Goal: Information Seeking & Learning: Compare options

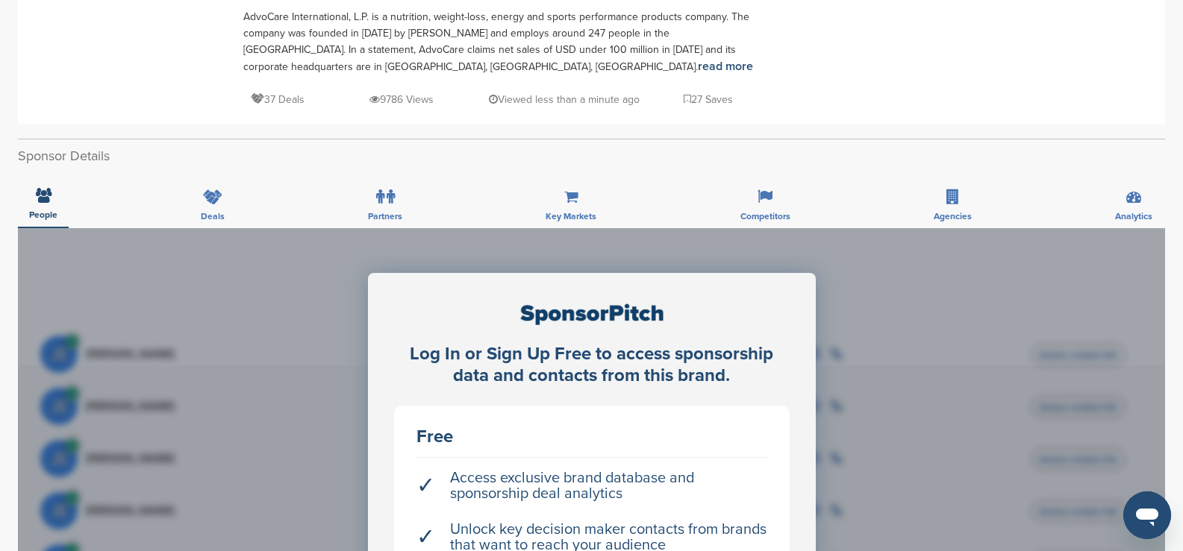
scroll to position [298, 0]
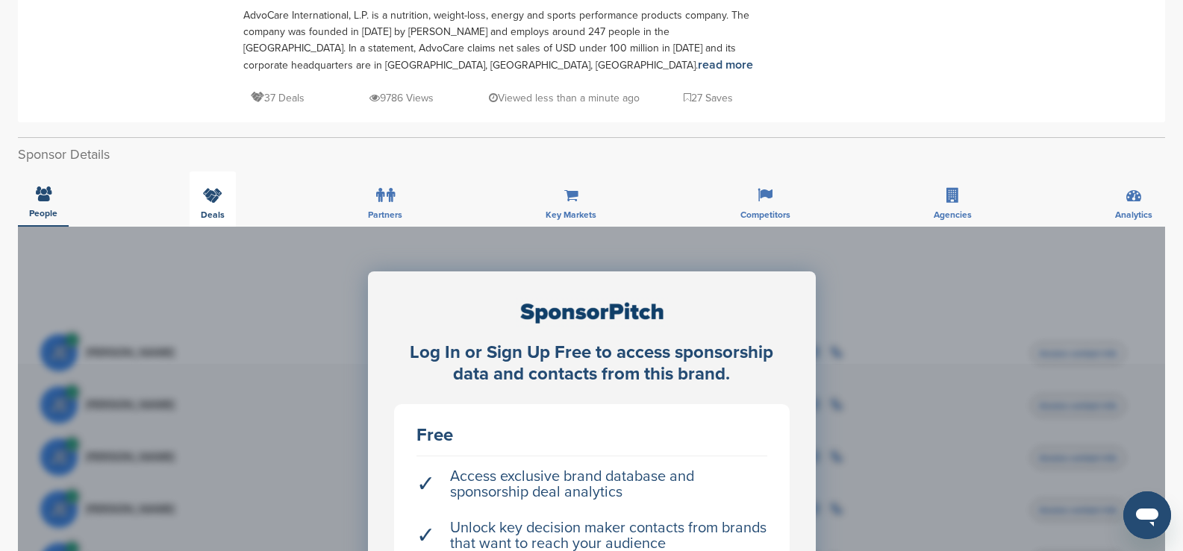
click at [221, 204] on div "Deals" at bounding box center [213, 199] width 46 height 55
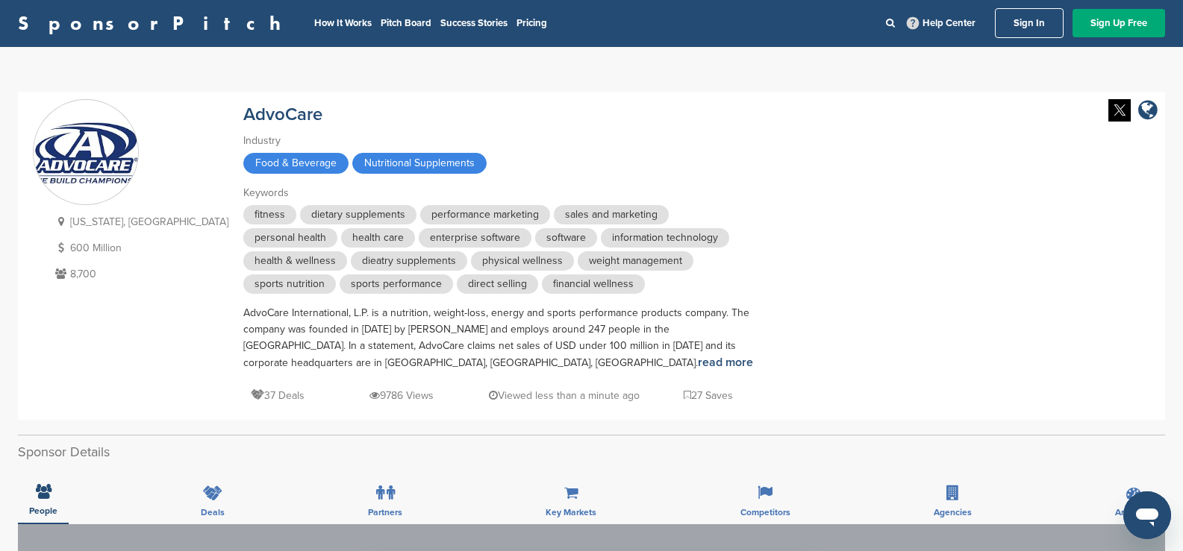
scroll to position [0, 0]
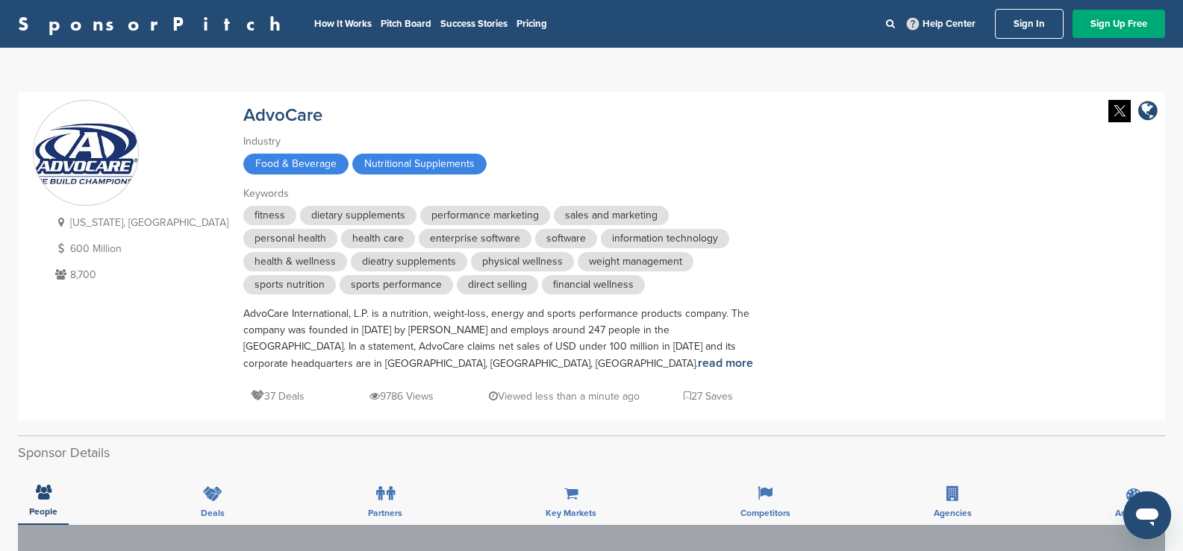
click at [1023, 20] on link "Sign In" at bounding box center [1029, 24] width 69 height 30
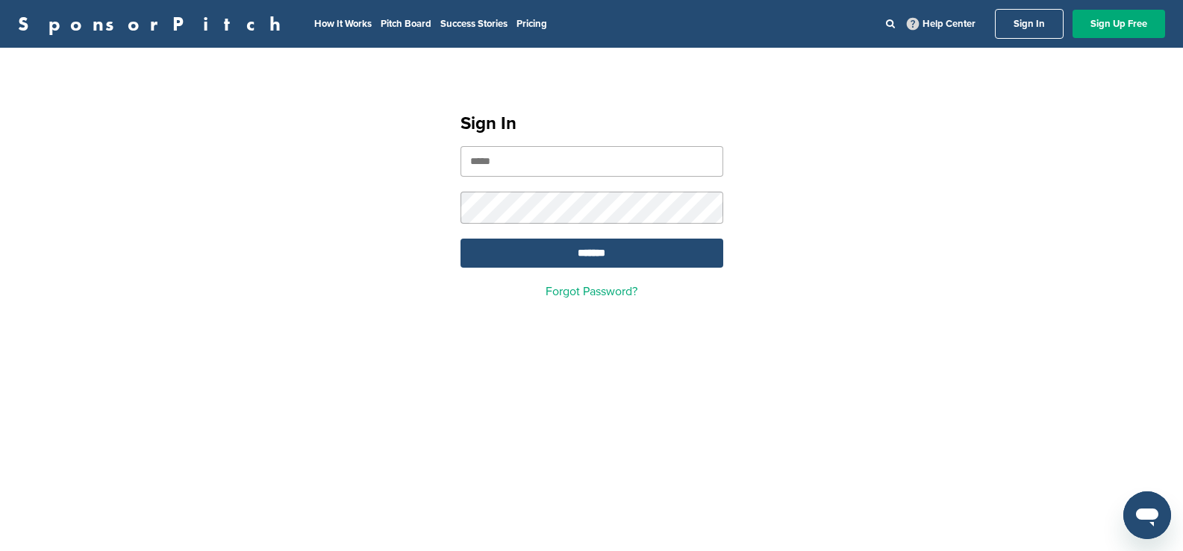
click at [599, 166] on input "email" at bounding box center [591, 161] width 263 height 31
paste input "**********"
type input "**********"
click at [594, 256] on input "*******" at bounding box center [591, 253] width 263 height 29
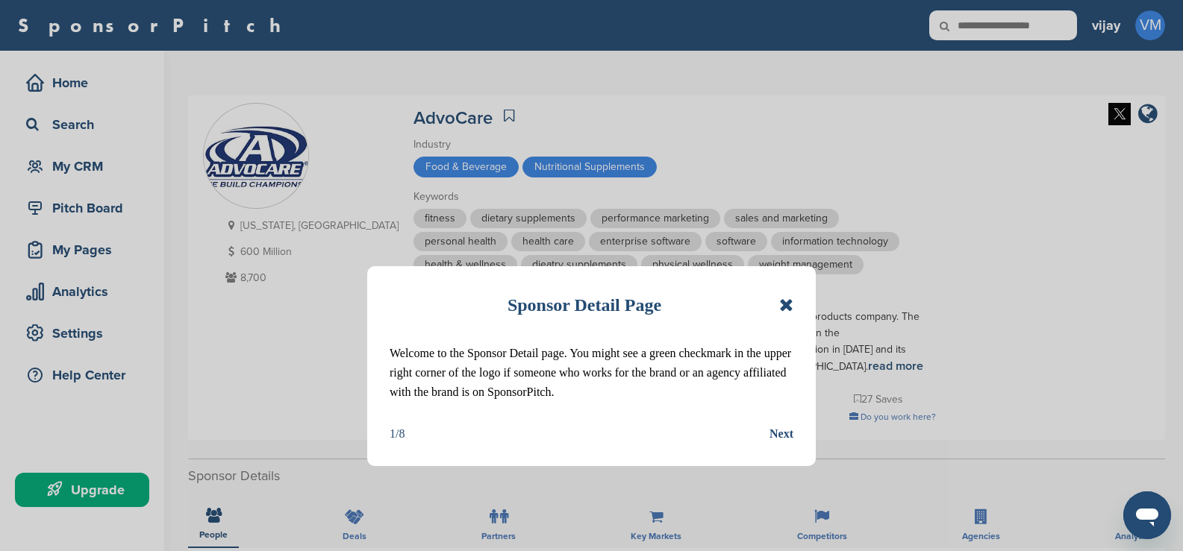
click at [783, 301] on icon at bounding box center [786, 305] width 14 height 18
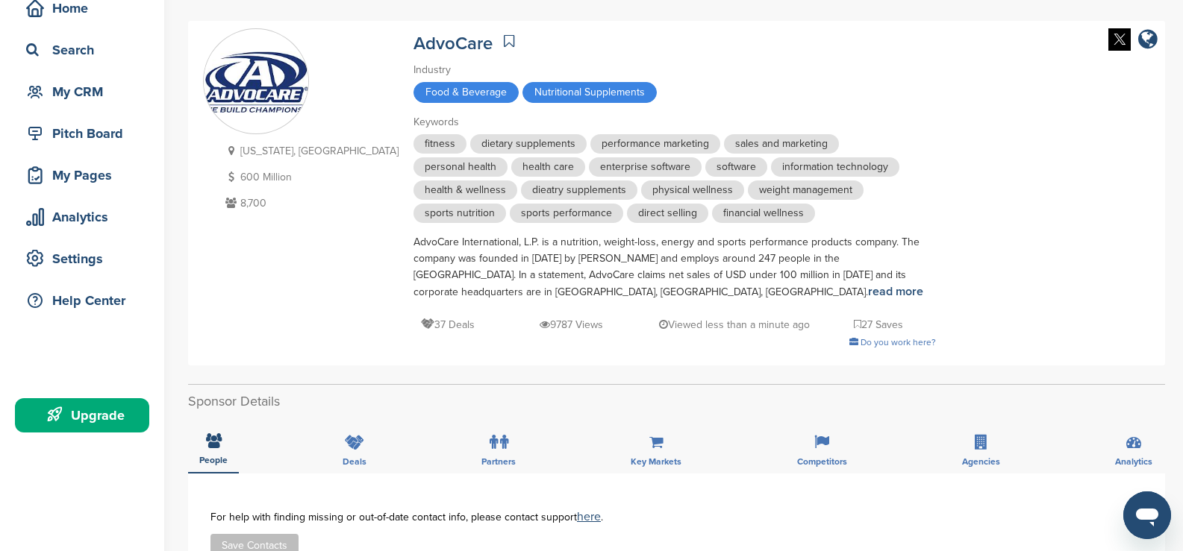
scroll to position [298, 0]
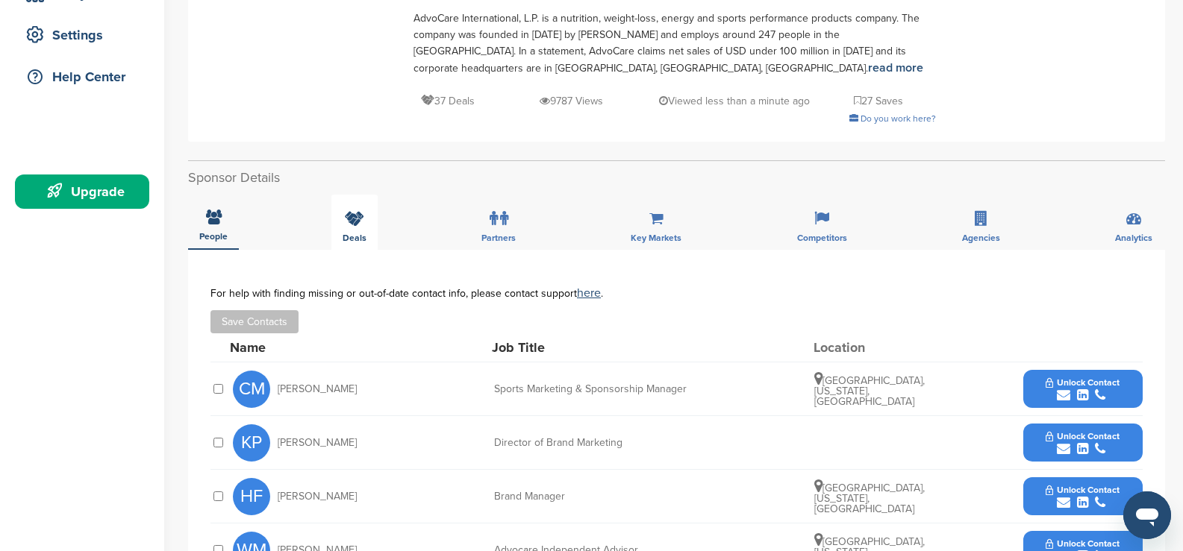
click at [373, 213] on div "Deals" at bounding box center [354, 222] width 46 height 55
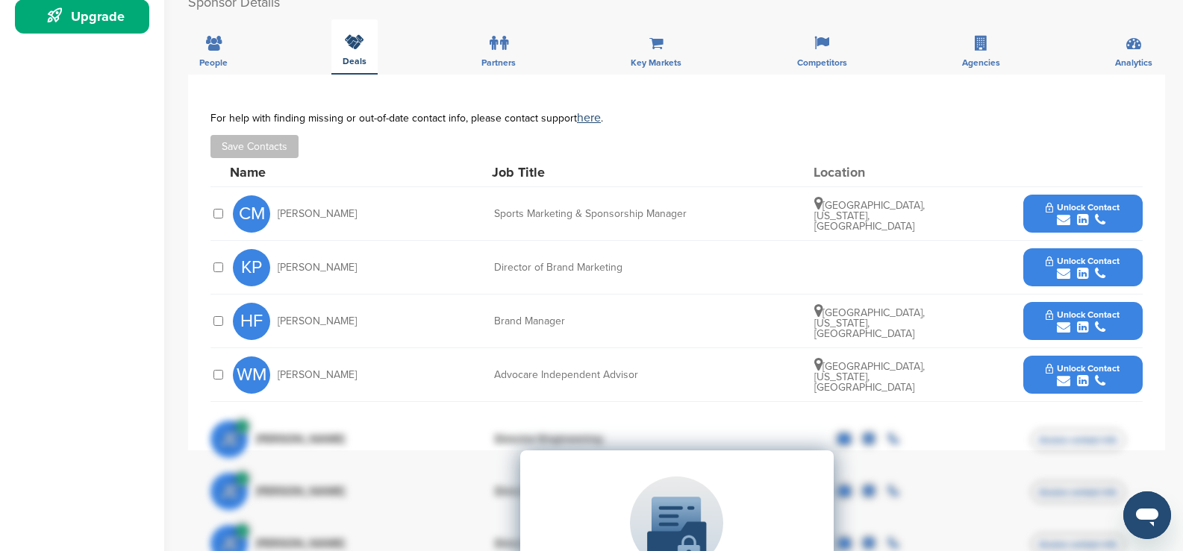
scroll to position [448, 0]
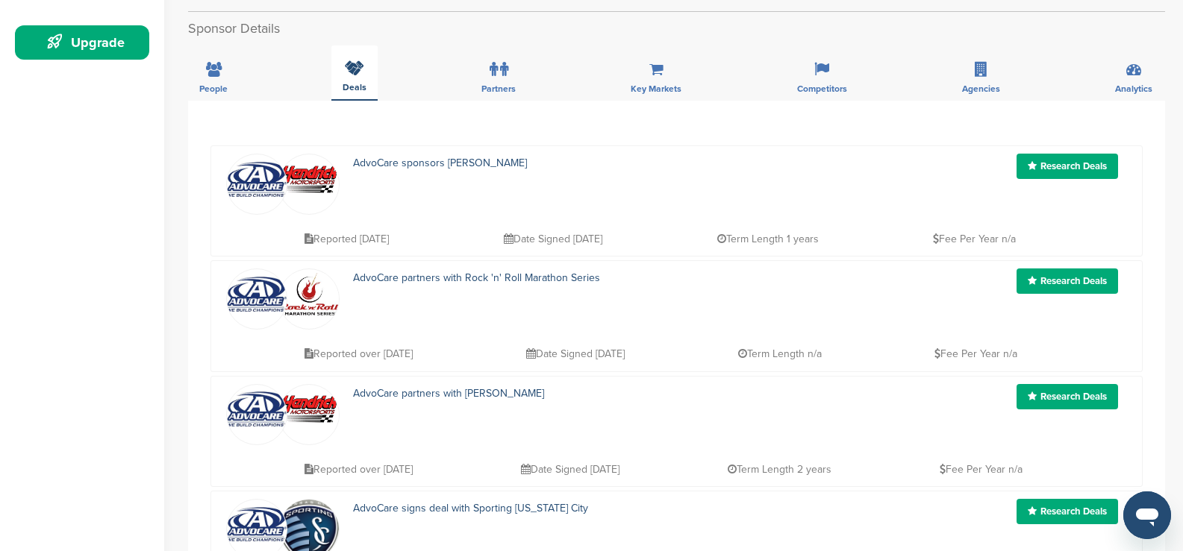
click at [353, 83] on span "Deals" at bounding box center [354, 87] width 24 height 9
click at [499, 93] on span "Partners" at bounding box center [498, 88] width 34 height 9
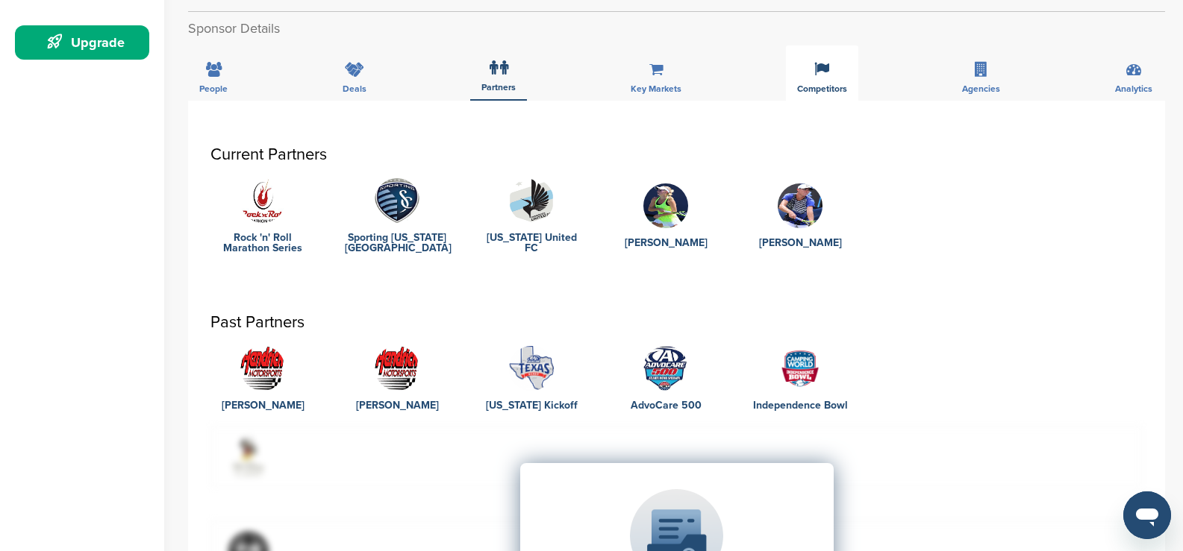
click at [804, 80] on div "Competitors" at bounding box center [822, 73] width 72 height 55
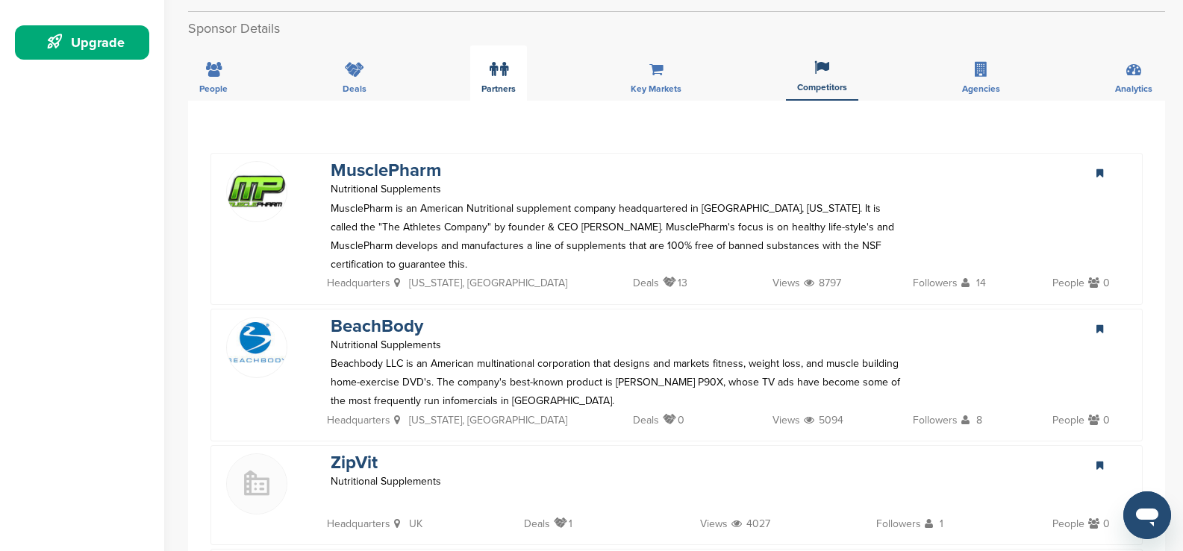
click at [507, 74] on icon at bounding box center [504, 69] width 8 height 15
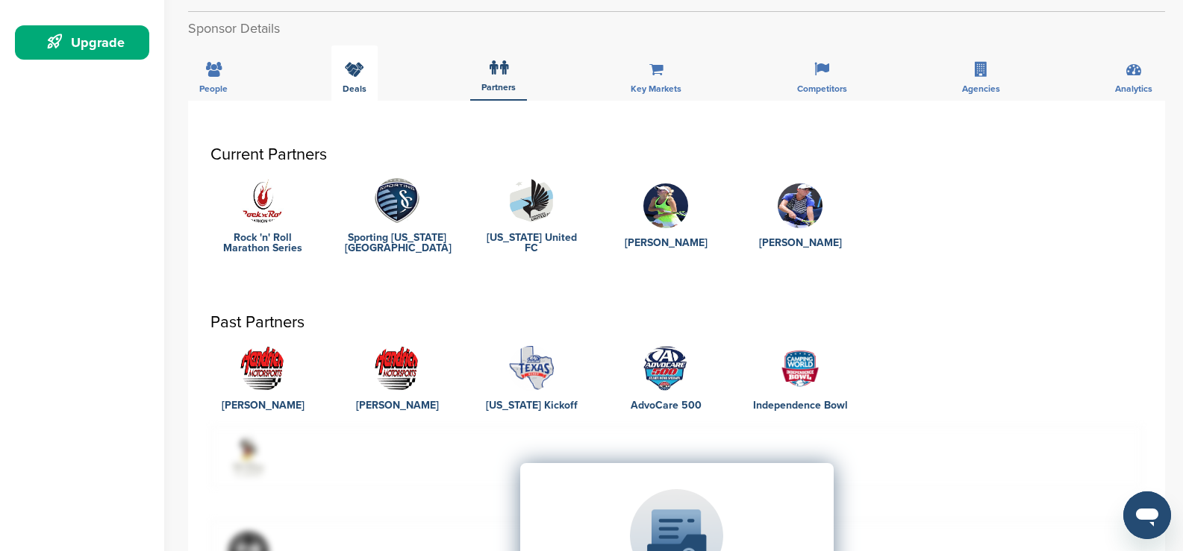
click at [349, 79] on div "Deals" at bounding box center [354, 73] width 46 height 55
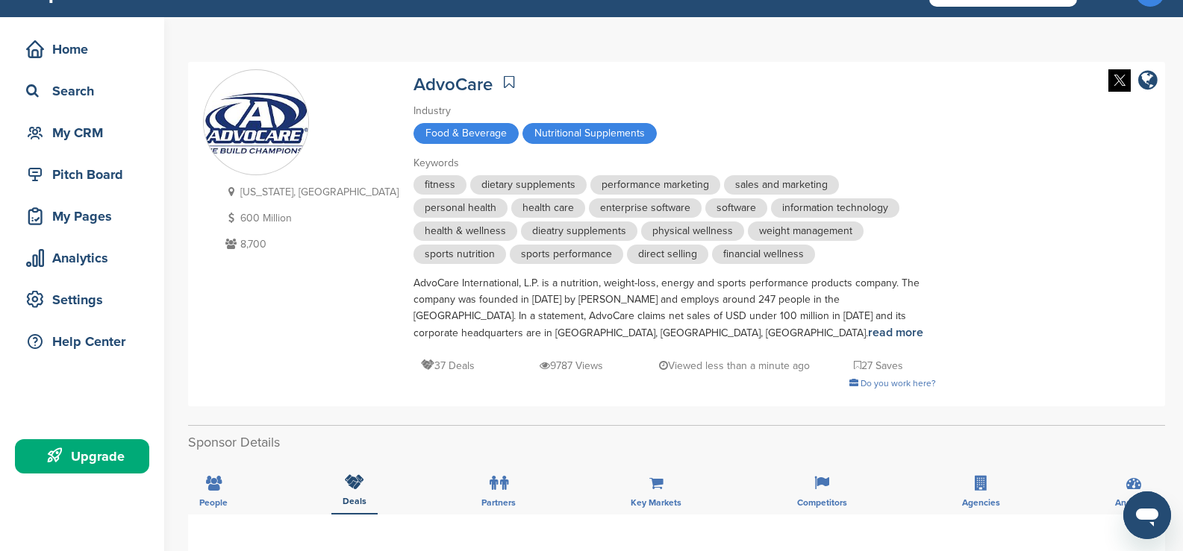
scroll to position [0, 0]
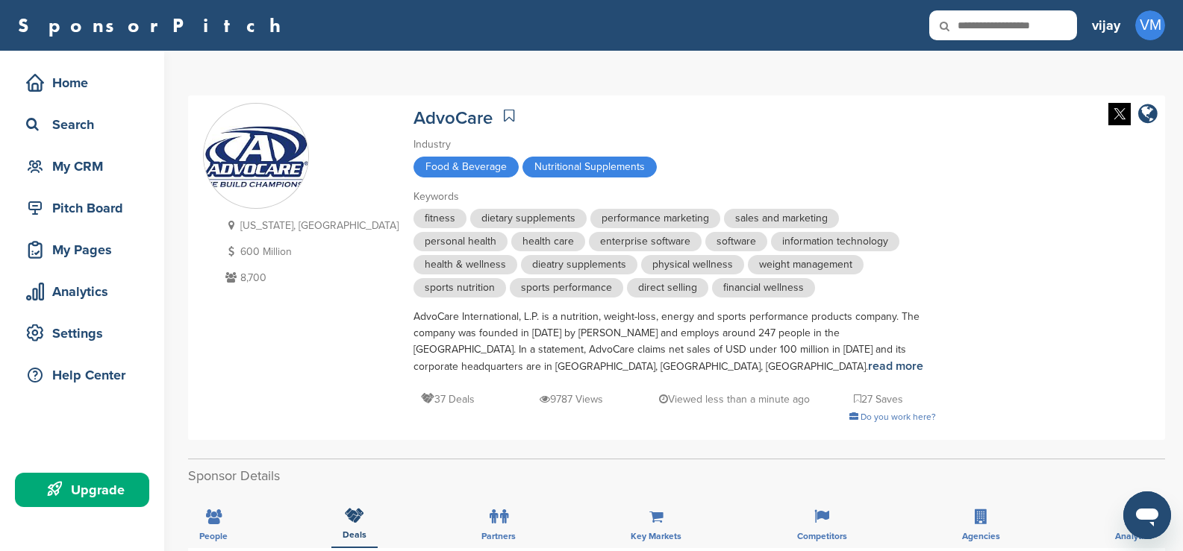
click at [855, 146] on div "Texas, USA 600 Million 8,700 AdvoCare Industry Food & Beverage Nutritional Supp…" at bounding box center [676, 268] width 947 height 330
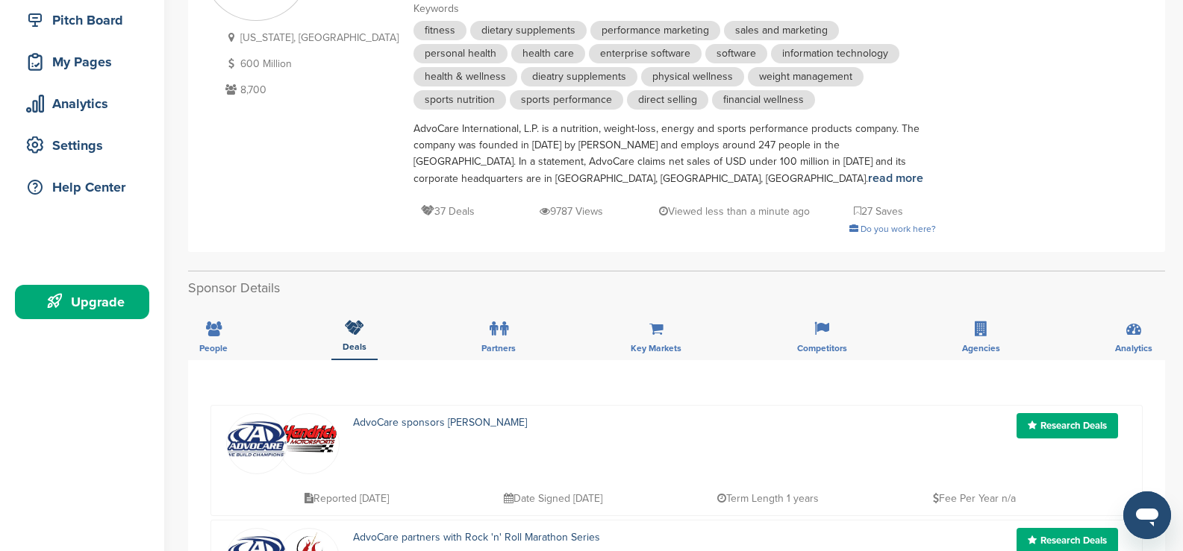
scroll to position [224, 0]
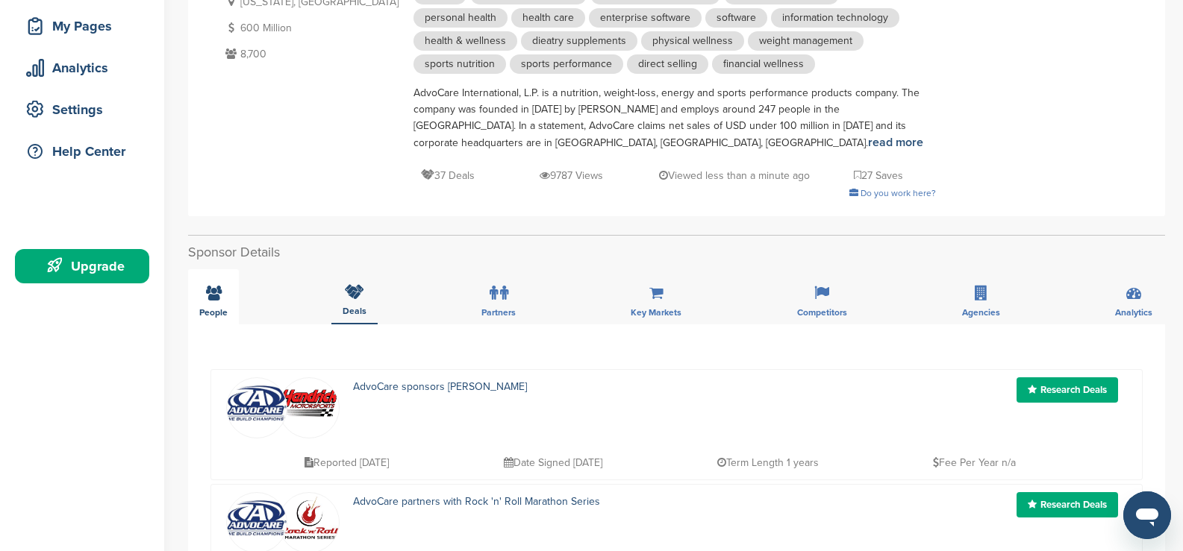
click at [219, 289] on icon at bounding box center [214, 293] width 16 height 15
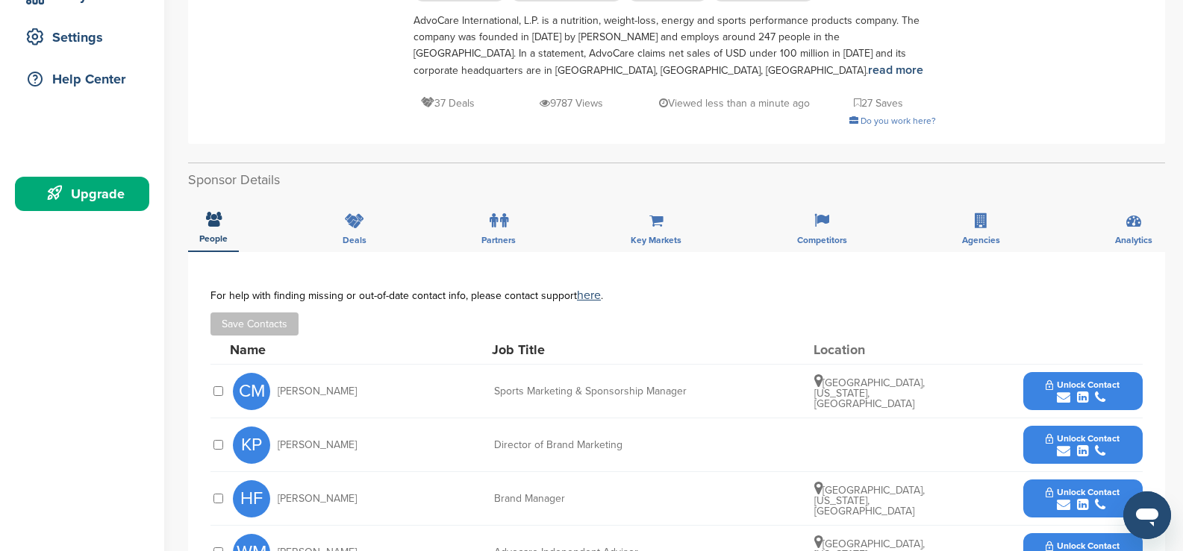
scroll to position [298, 0]
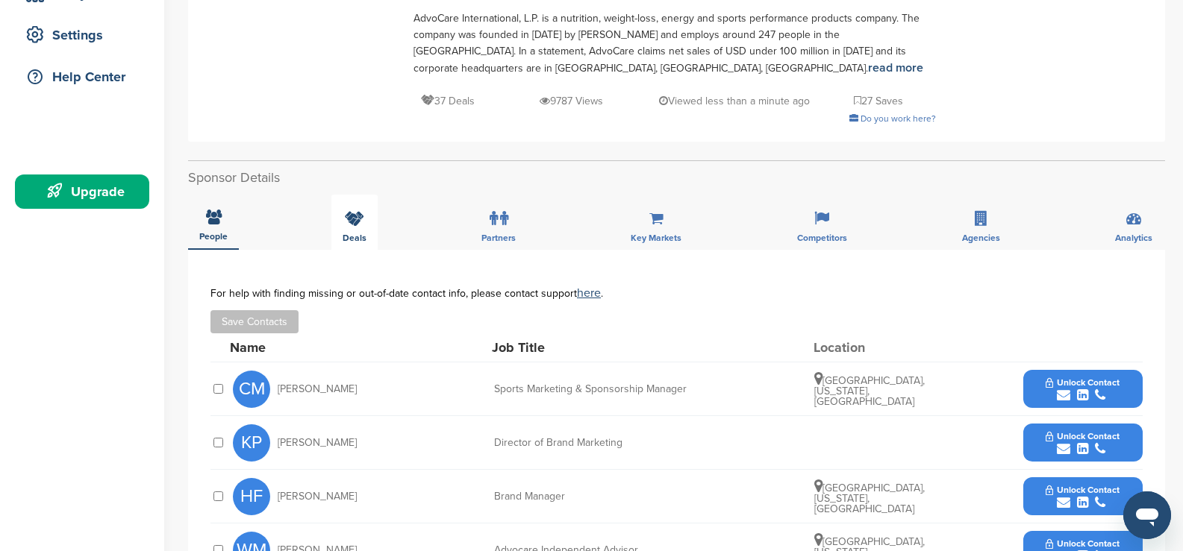
click at [364, 228] on div "Deals" at bounding box center [354, 222] width 46 height 55
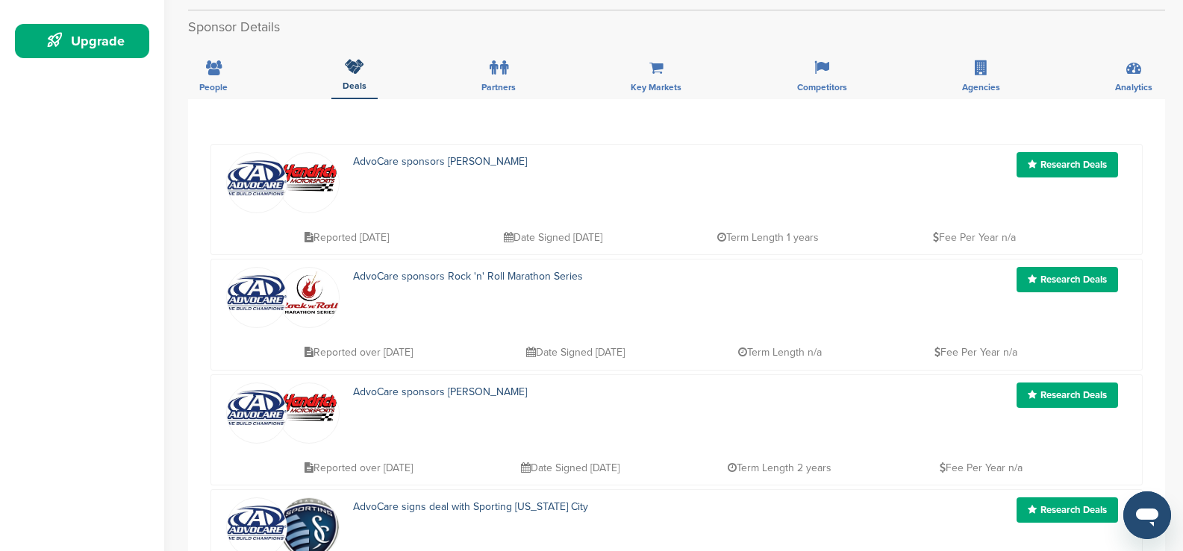
scroll to position [448, 0]
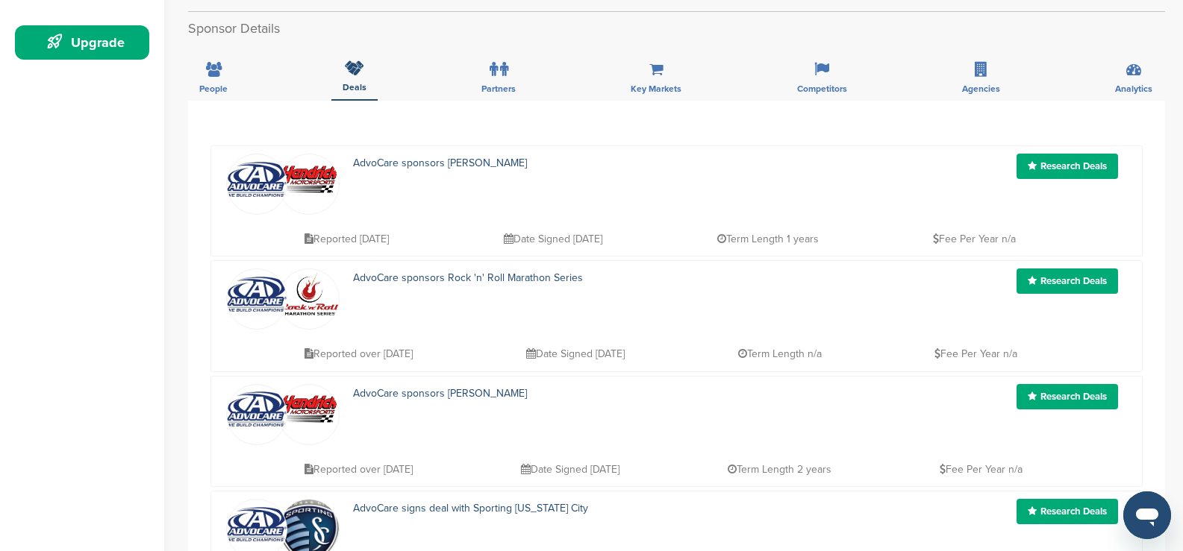
click at [1095, 169] on link "Research Deals" at bounding box center [1066, 166] width 101 height 25
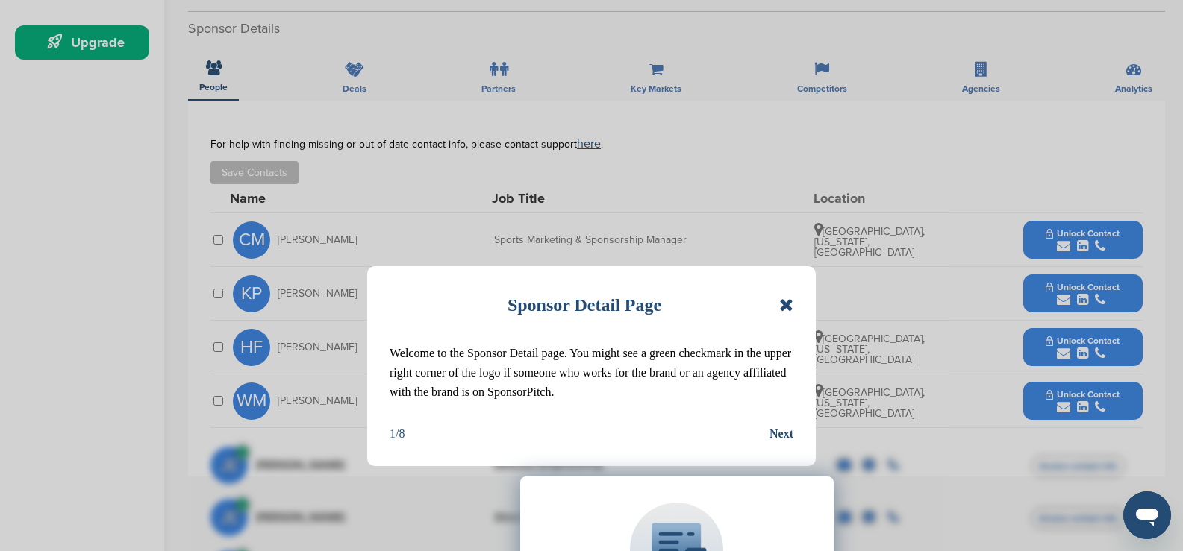
click at [785, 296] on icon at bounding box center [786, 305] width 14 height 18
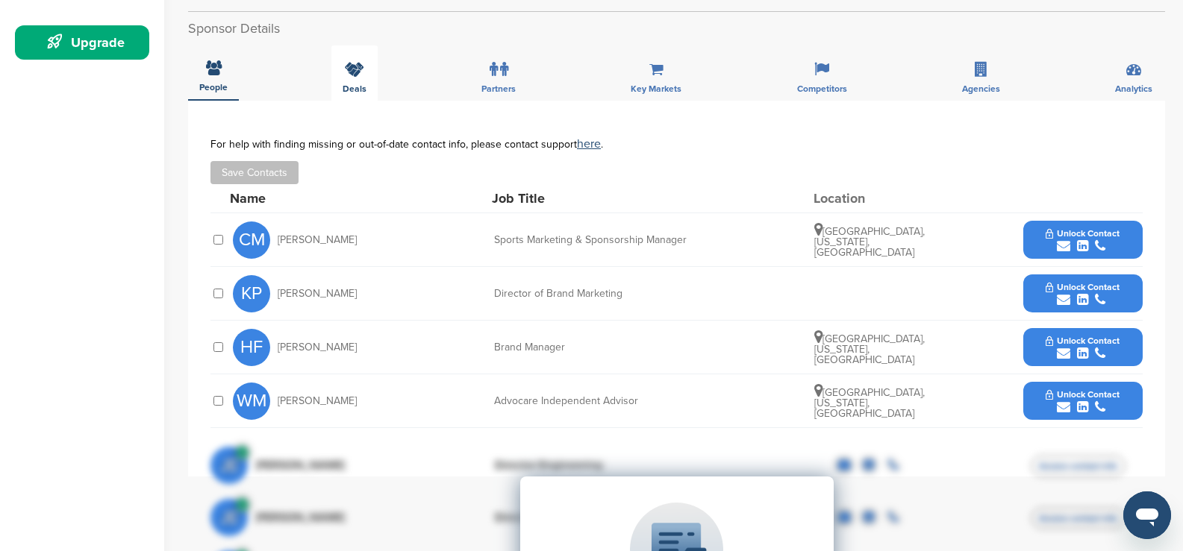
click at [352, 73] on icon at bounding box center [354, 69] width 19 height 15
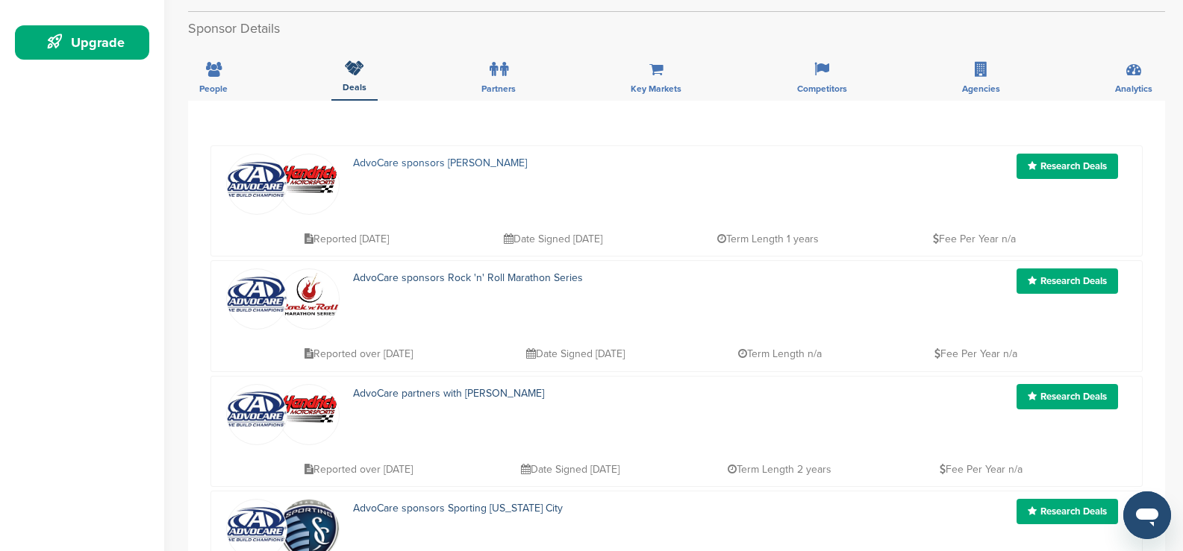
click at [450, 166] on link "AdvoCare sponsors Hendrick Motorsports" at bounding box center [440, 163] width 174 height 13
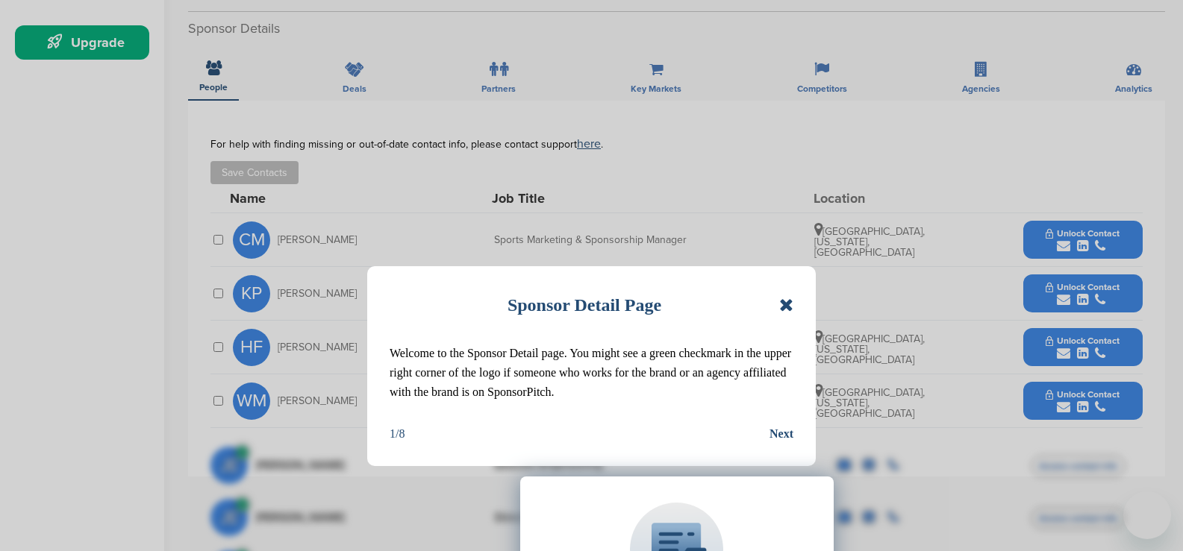
scroll to position [448, 0]
click at [784, 302] on icon at bounding box center [786, 305] width 14 height 18
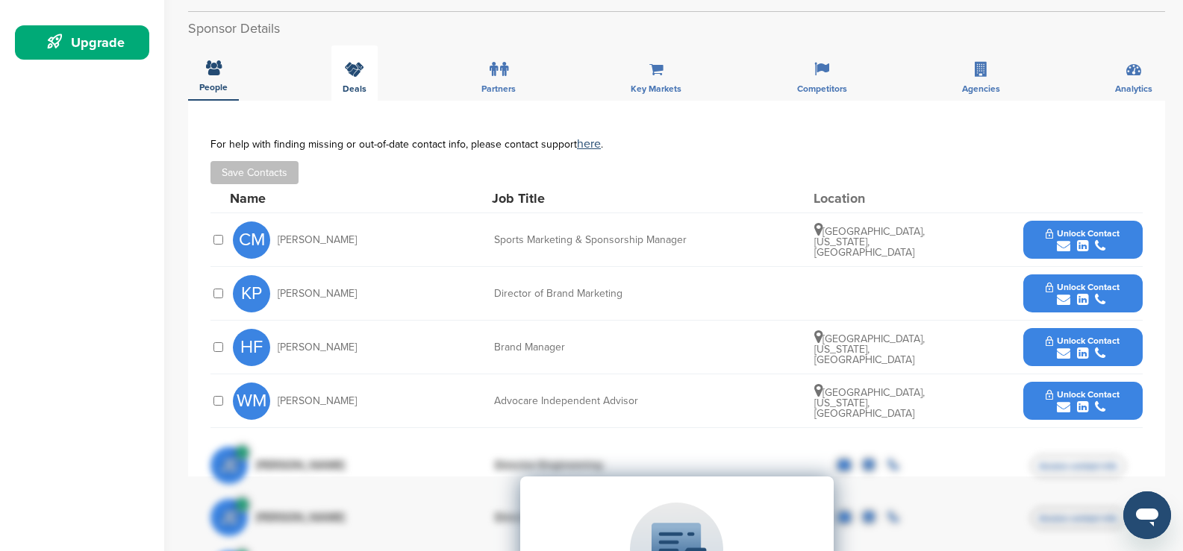
click at [367, 93] on div "Deals" at bounding box center [354, 73] width 46 height 55
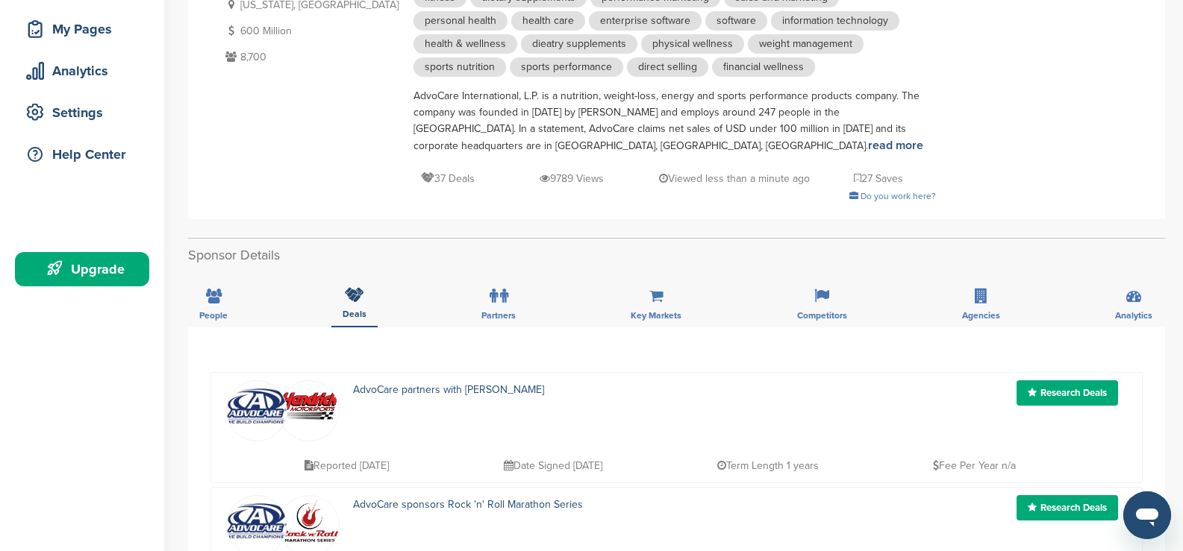
scroll to position [298, 0]
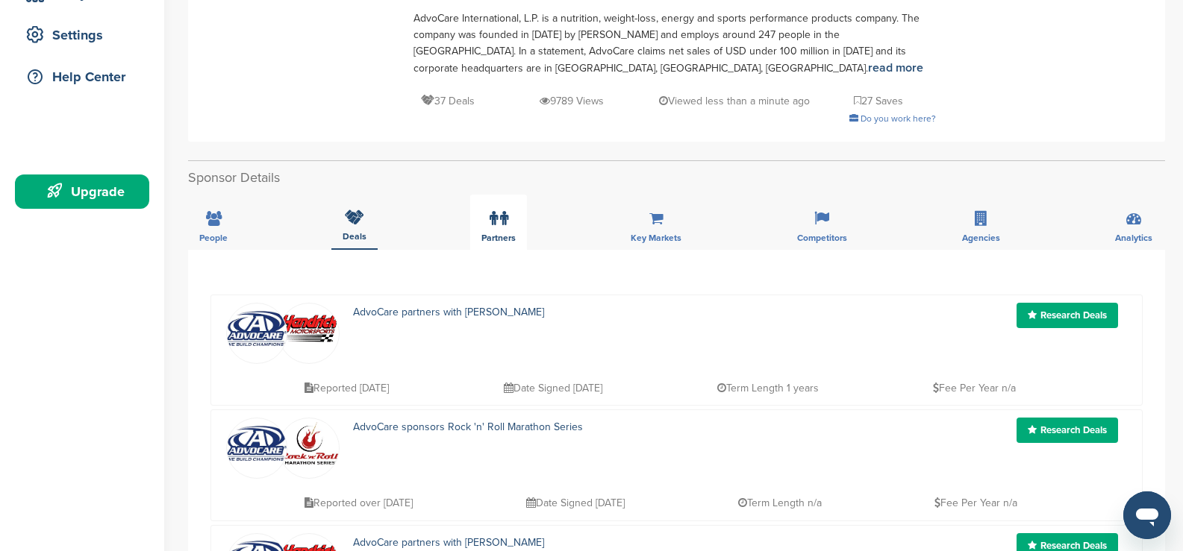
click at [489, 221] on icon at bounding box center [493, 218] width 8 height 15
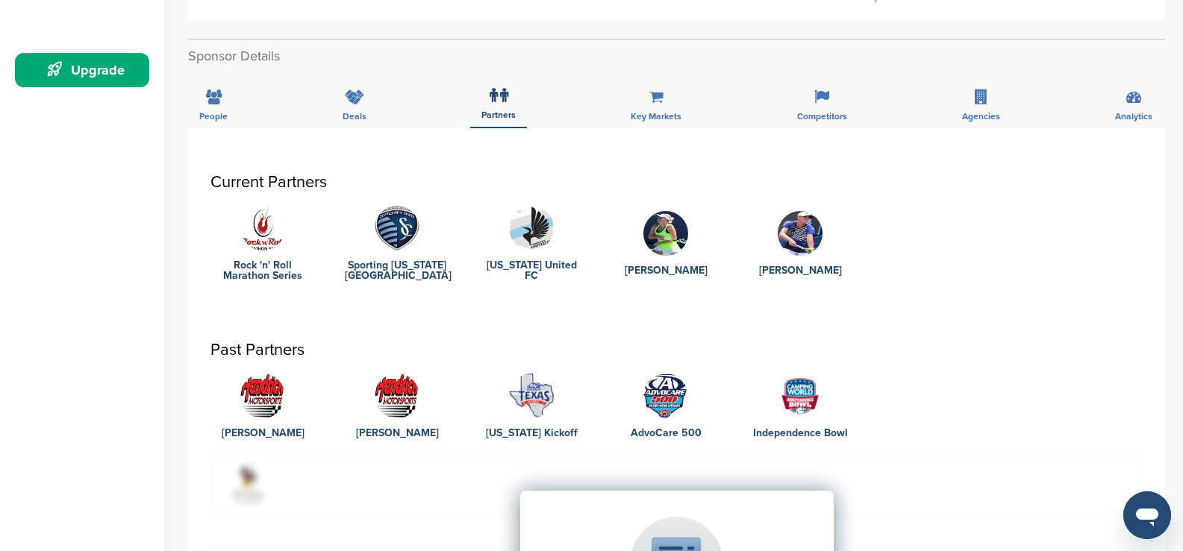
scroll to position [522, 0]
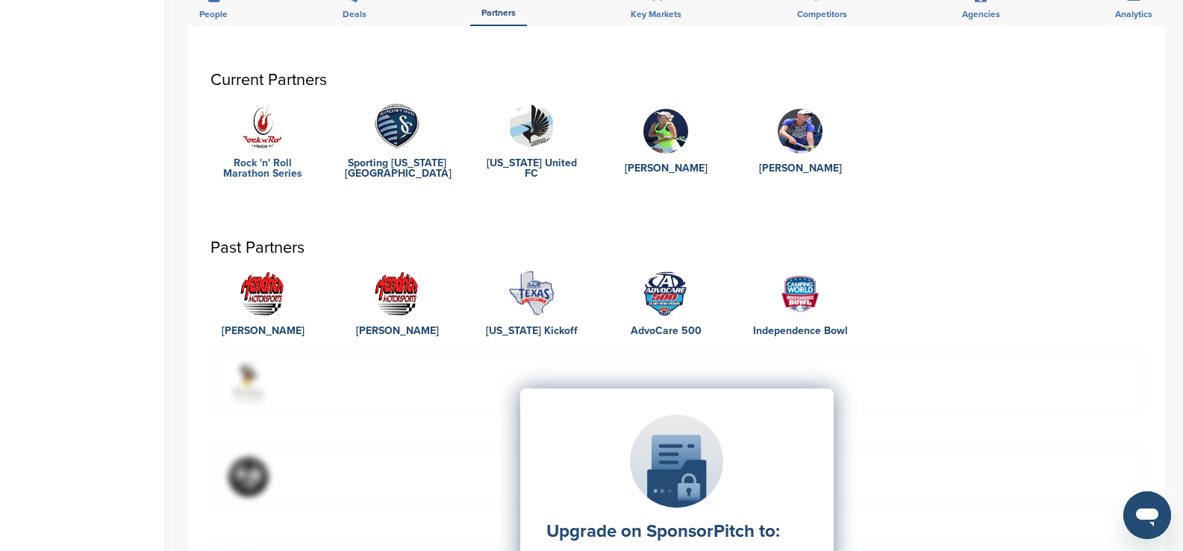
click at [272, 168] on link "Rock 'n' Roll Marathon Series" at bounding box center [262, 168] width 104 height 21
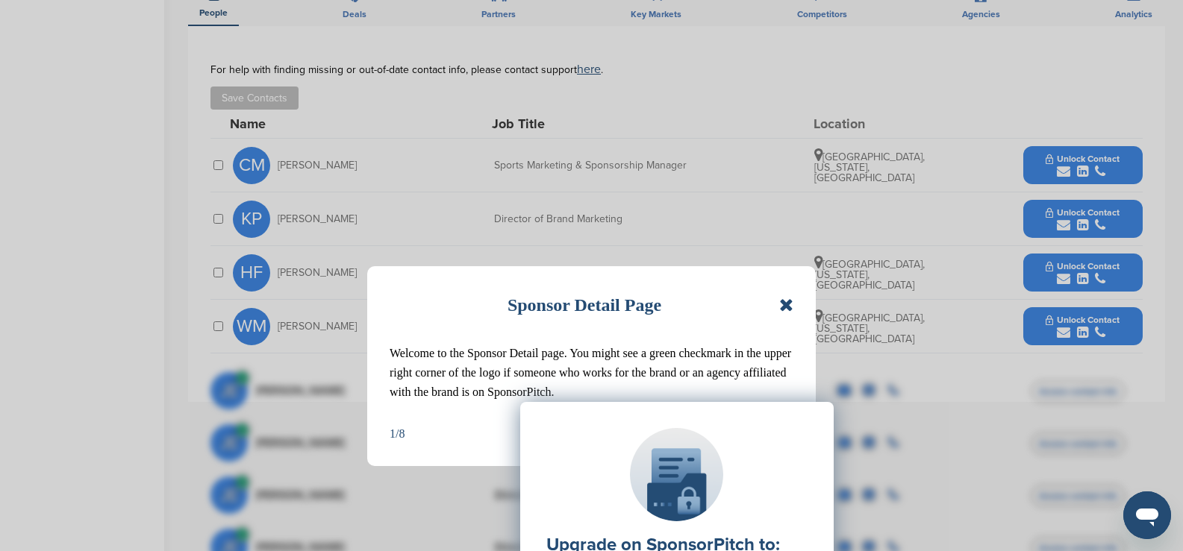
click at [783, 299] on icon at bounding box center [786, 305] width 14 height 18
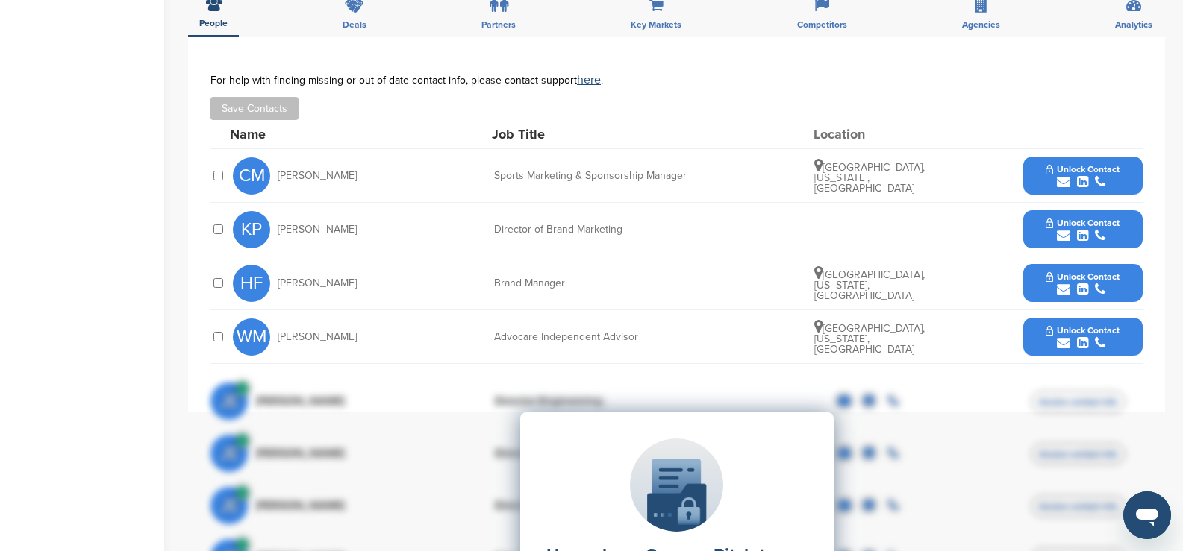
scroll to position [373, 0]
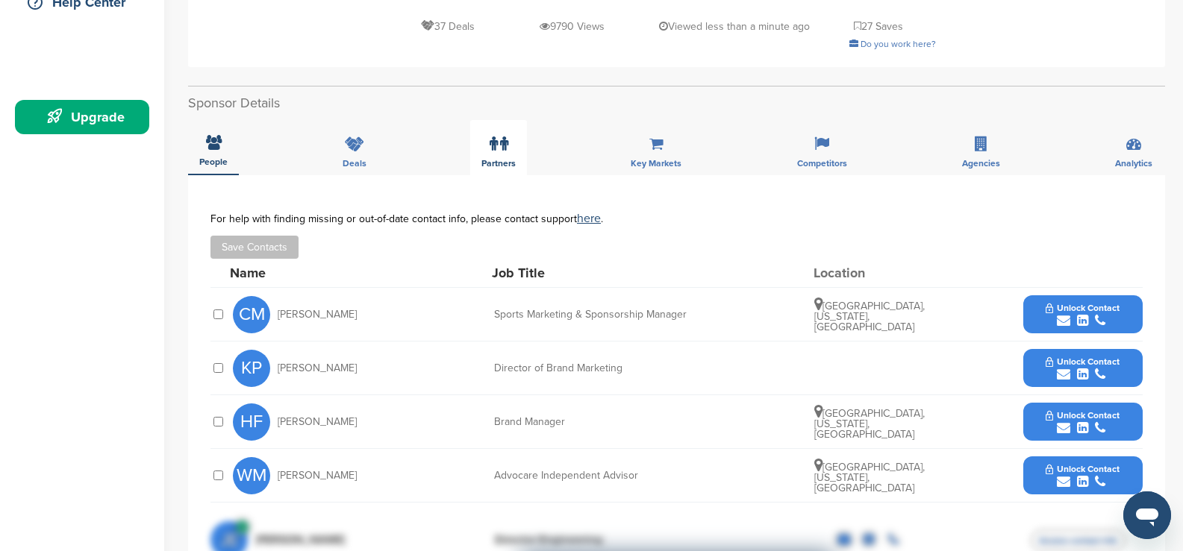
click at [519, 151] on div "Partners" at bounding box center [498, 147] width 57 height 55
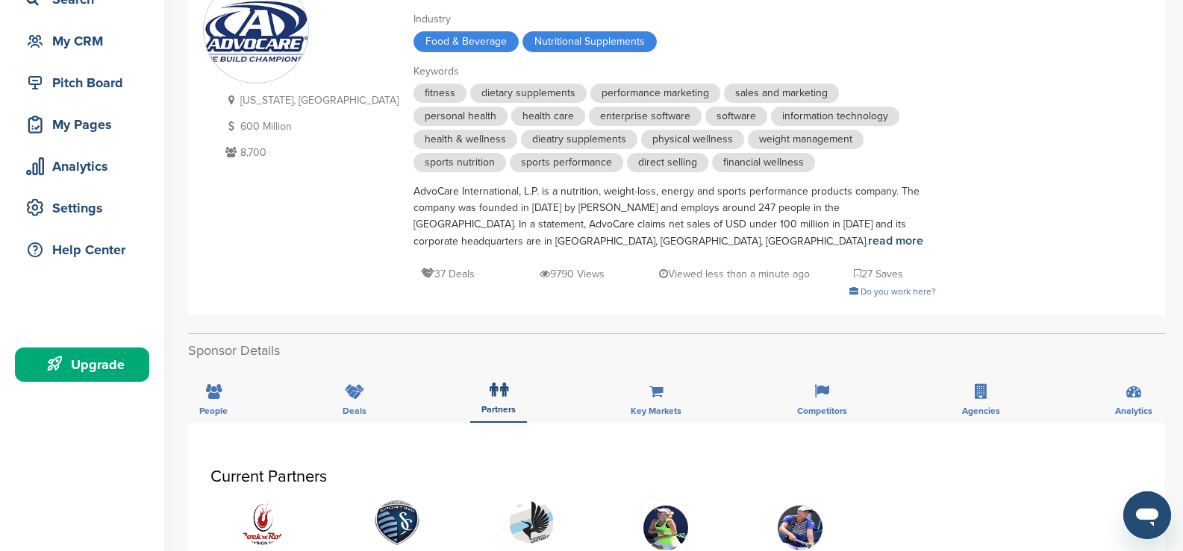
scroll to position [149, 0]
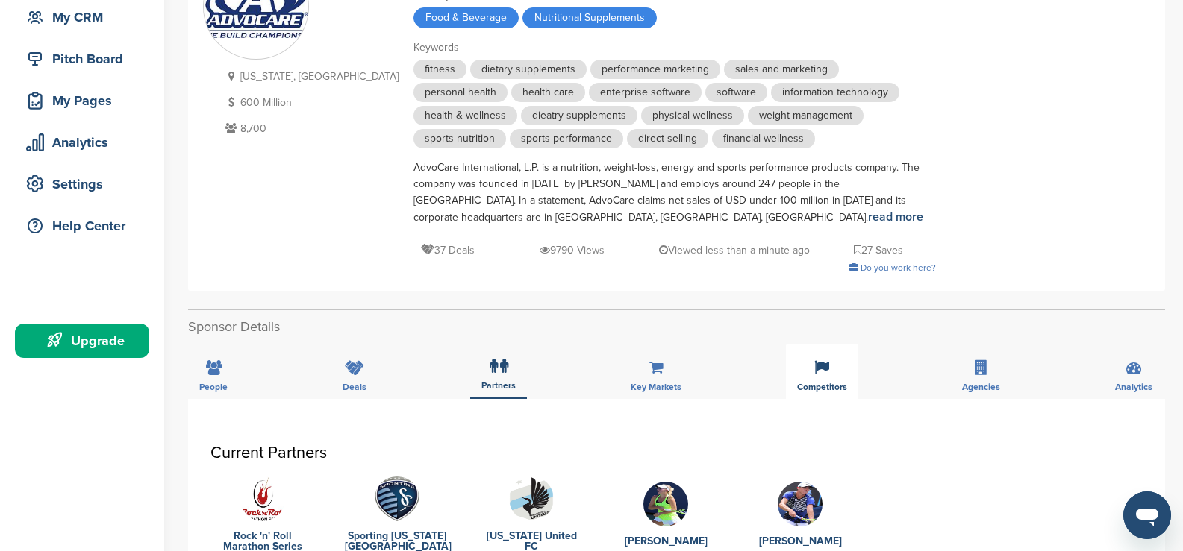
click at [836, 388] on span "Competitors" at bounding box center [822, 387] width 50 height 9
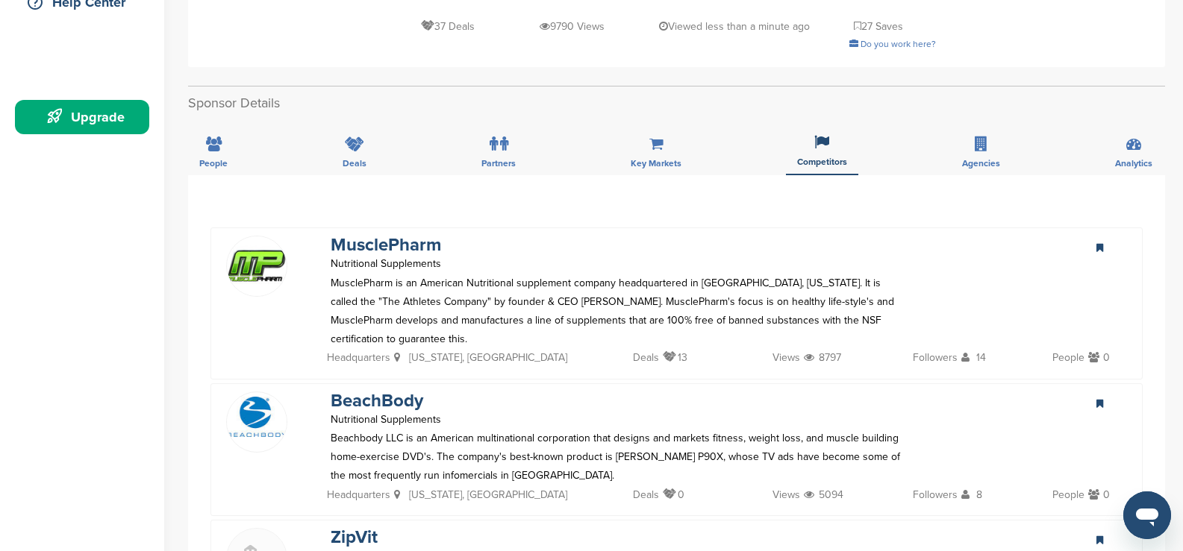
scroll to position [448, 0]
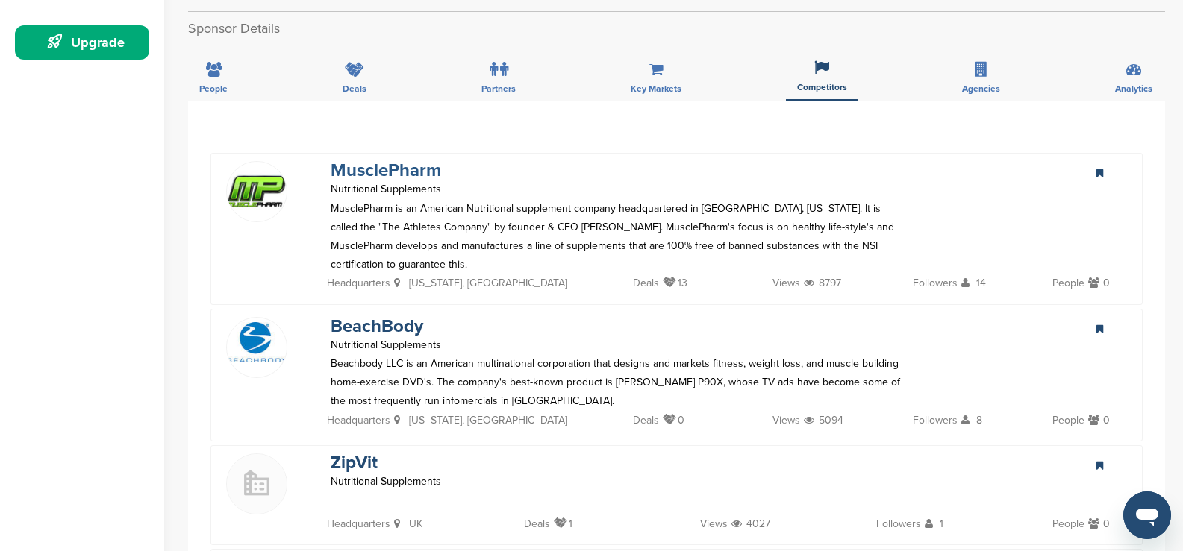
click at [374, 166] on link "MusclePharm" at bounding box center [386, 171] width 110 height 22
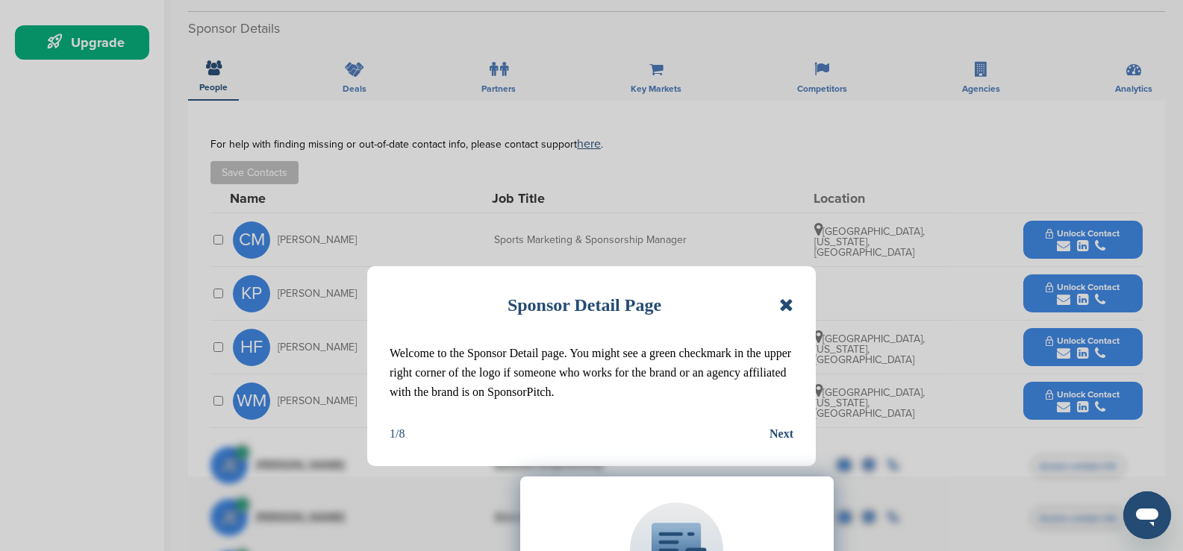
click at [788, 301] on icon at bounding box center [786, 305] width 14 height 18
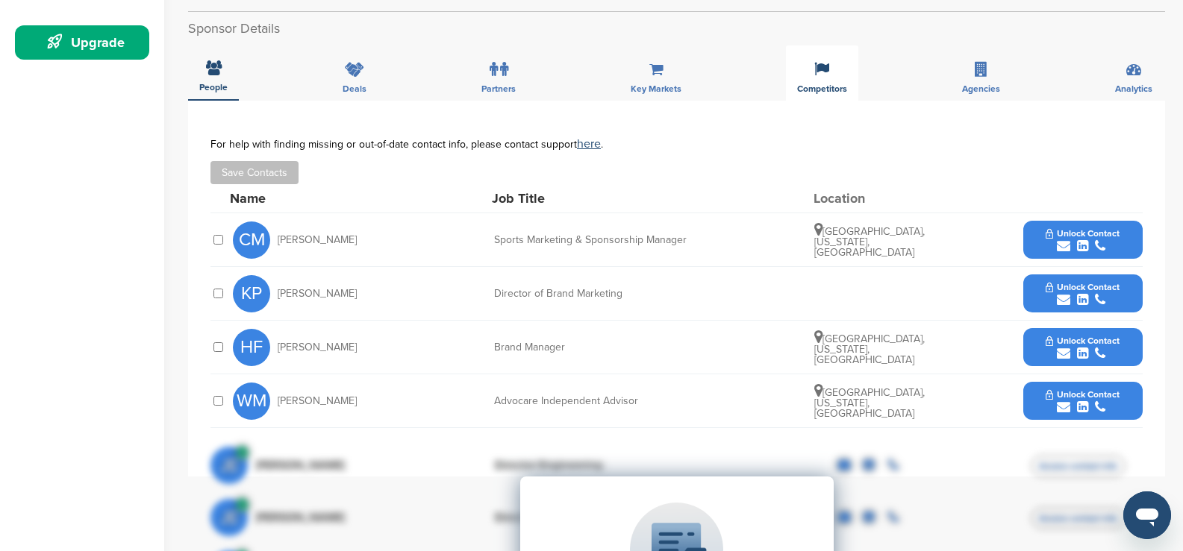
click at [830, 87] on span "Competitors" at bounding box center [822, 88] width 50 height 9
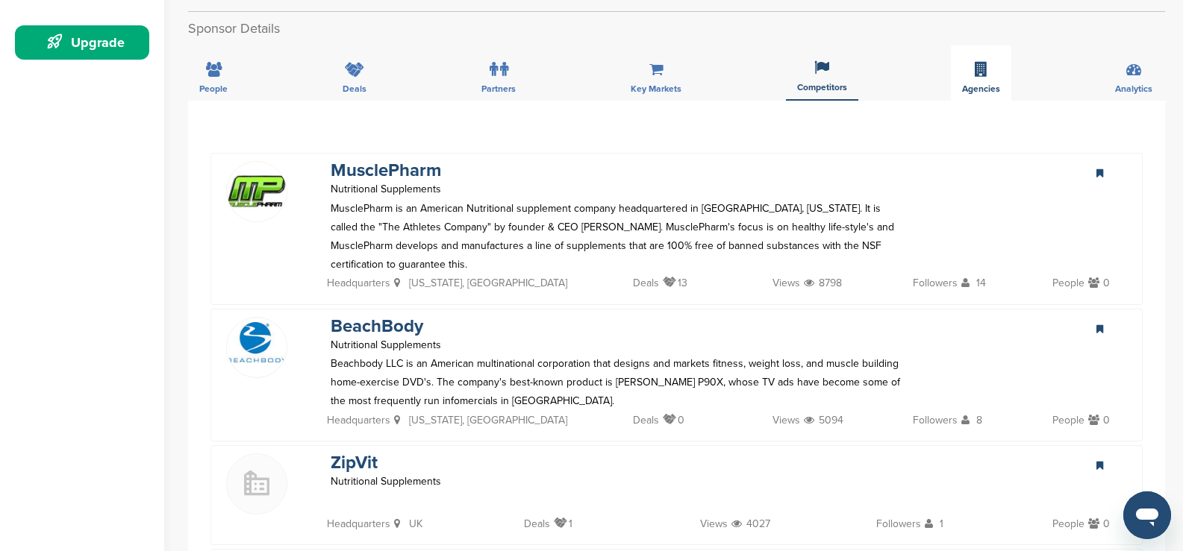
click at [979, 55] on div "Agencies" at bounding box center [981, 73] width 60 height 55
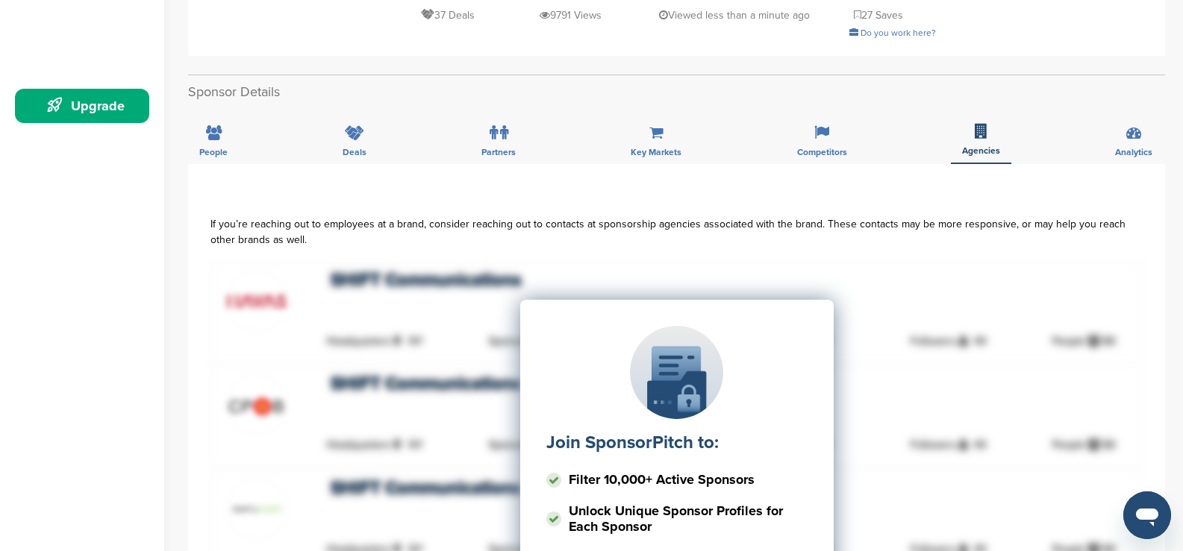
scroll to position [224, 0]
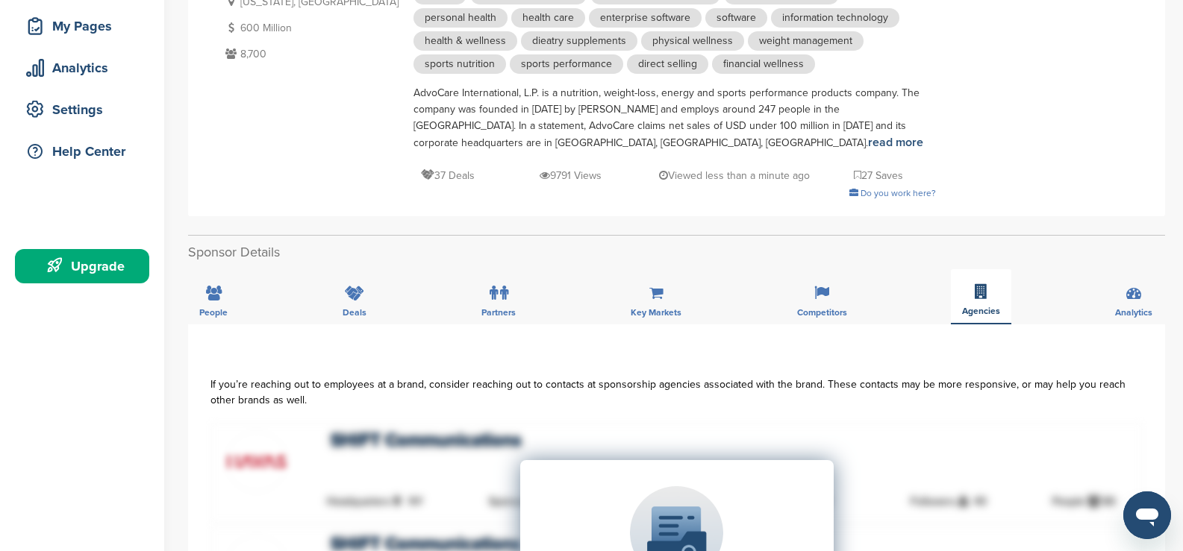
click at [983, 305] on div "Agencies" at bounding box center [981, 296] width 60 height 55
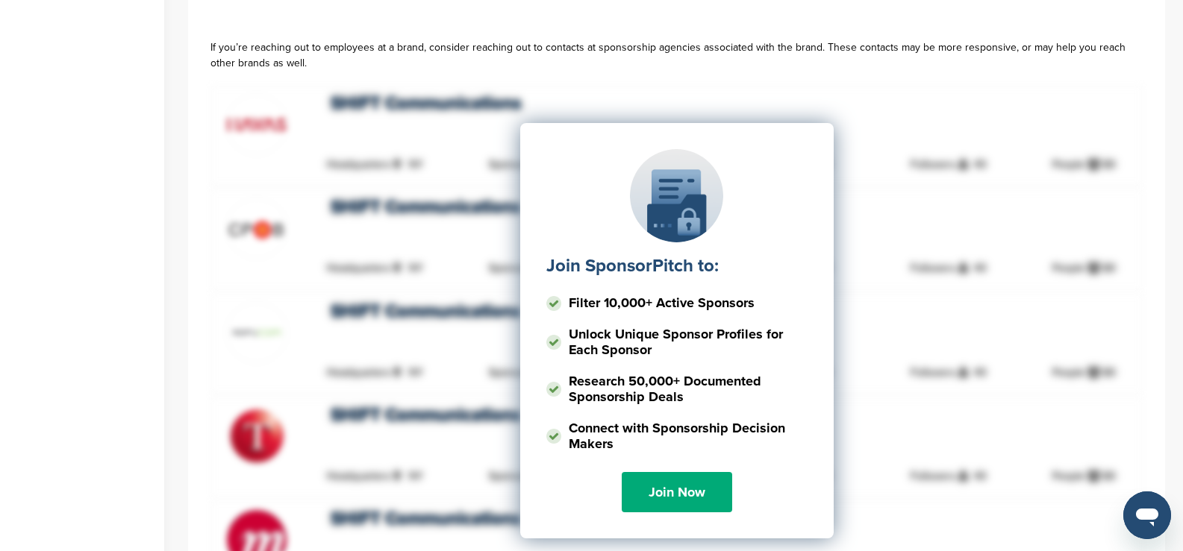
scroll to position [671, 0]
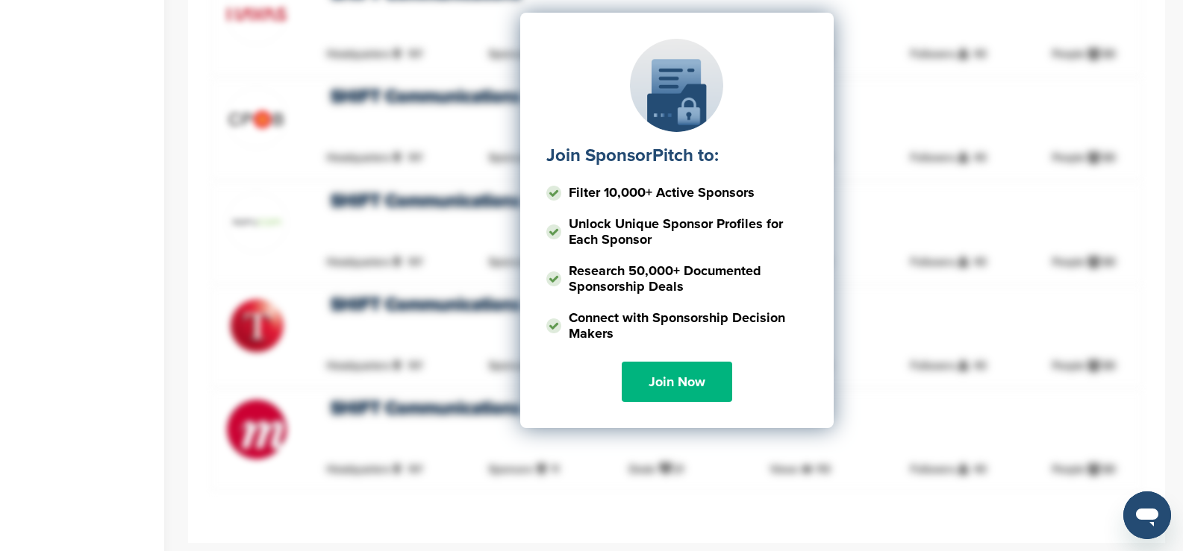
click at [705, 395] on link "Join Now" at bounding box center [677, 382] width 110 height 40
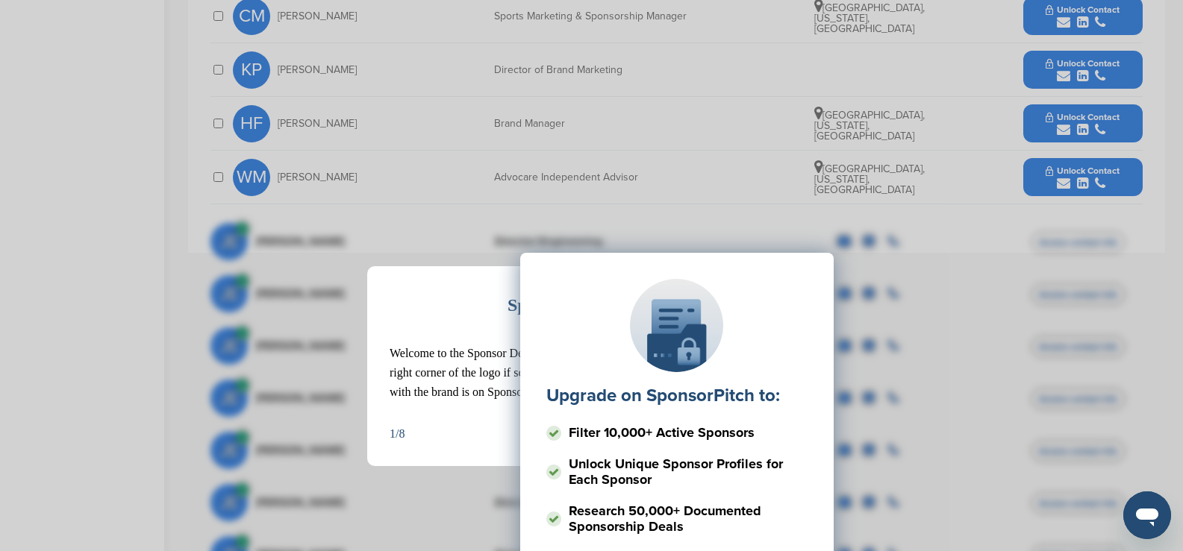
click at [897, 395] on div "Upgrade on SponsorPitch to: Filter 10,000+ Active Sponsors Unlock Unique Sponso…" at bounding box center [676, 402] width 932 height 373
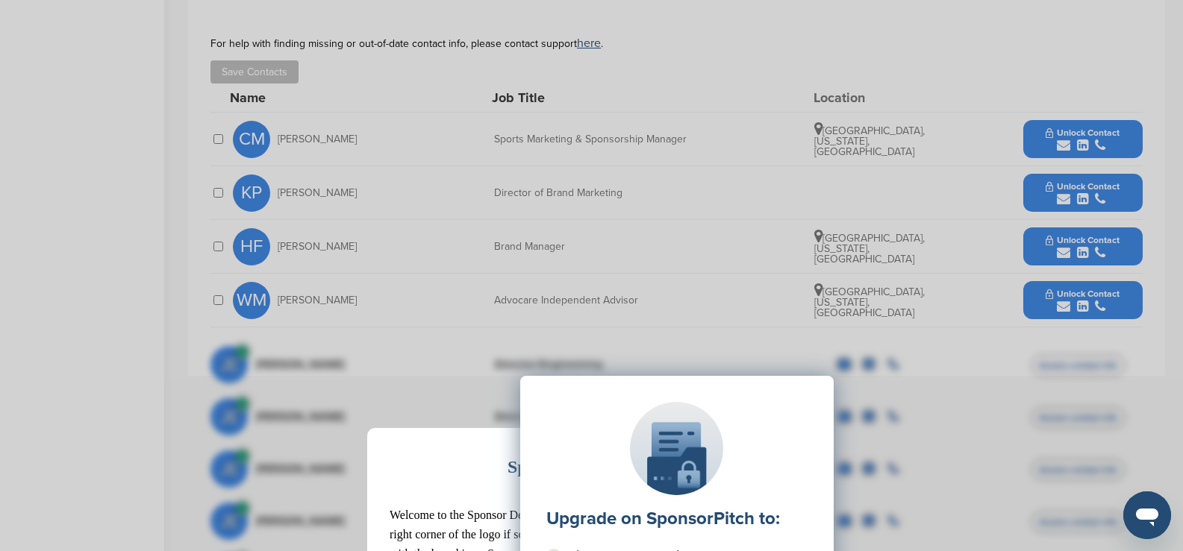
scroll to position [448, 0]
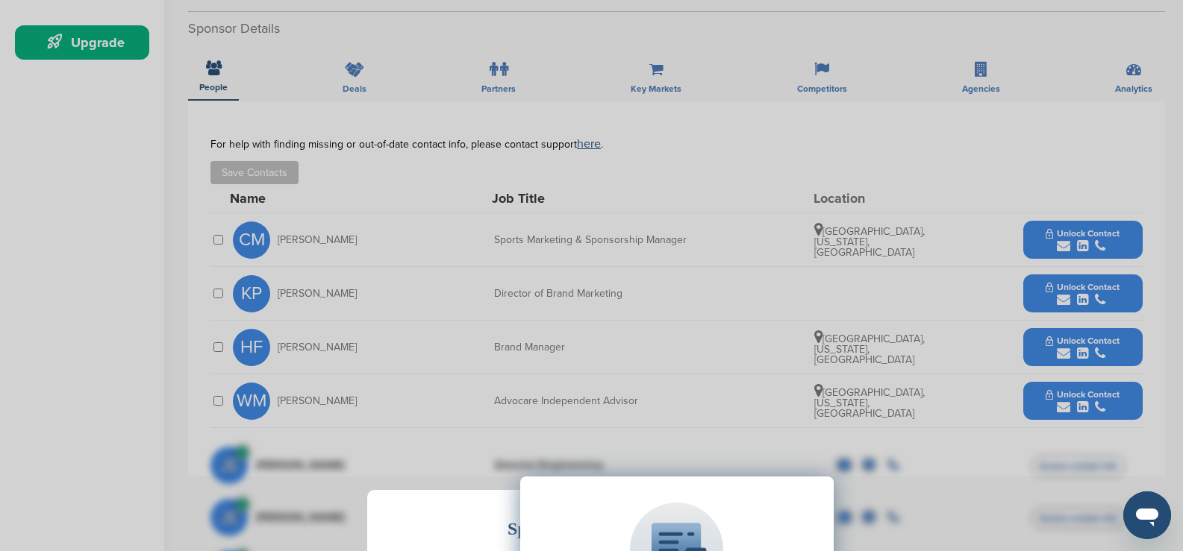
click at [990, 84] on div "Sponsor Detail Page Welcome to the Sponsor Detail page. You might see a green c…" at bounding box center [591, 275] width 1183 height 551
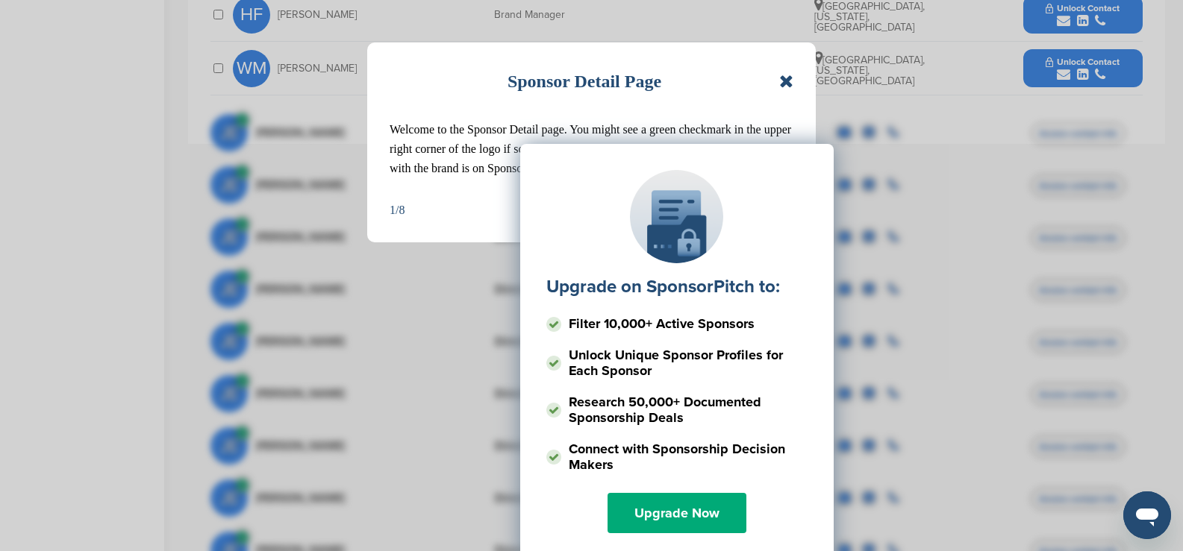
scroll to position [895, 0]
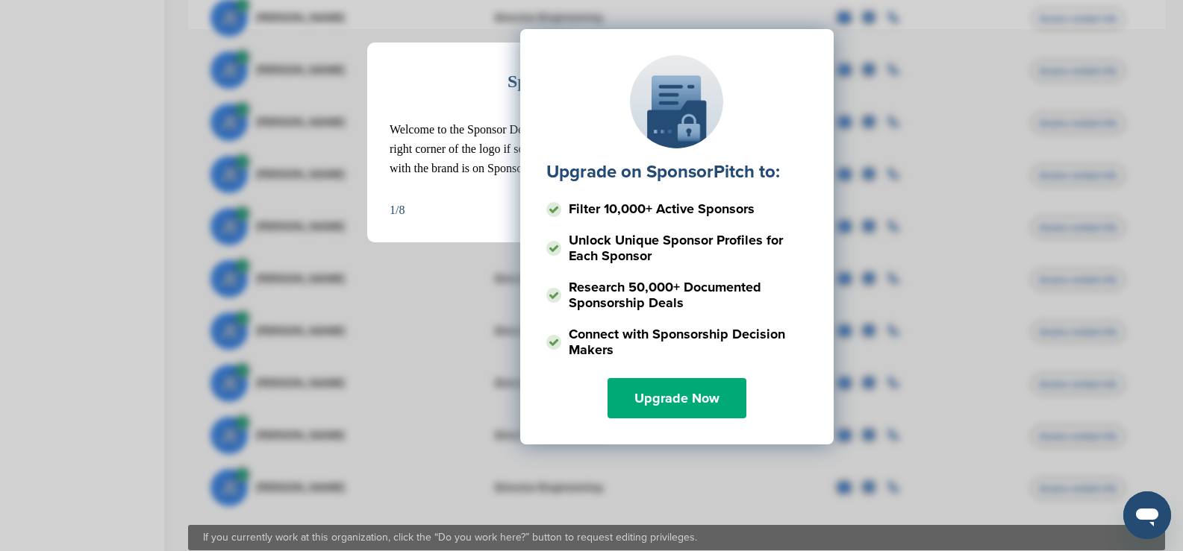
click at [491, 343] on div "Upgrade on SponsorPitch to: Filter 10,000+ Active Sponsors Unlock Unique Sponso…" at bounding box center [676, 178] width 932 height 373
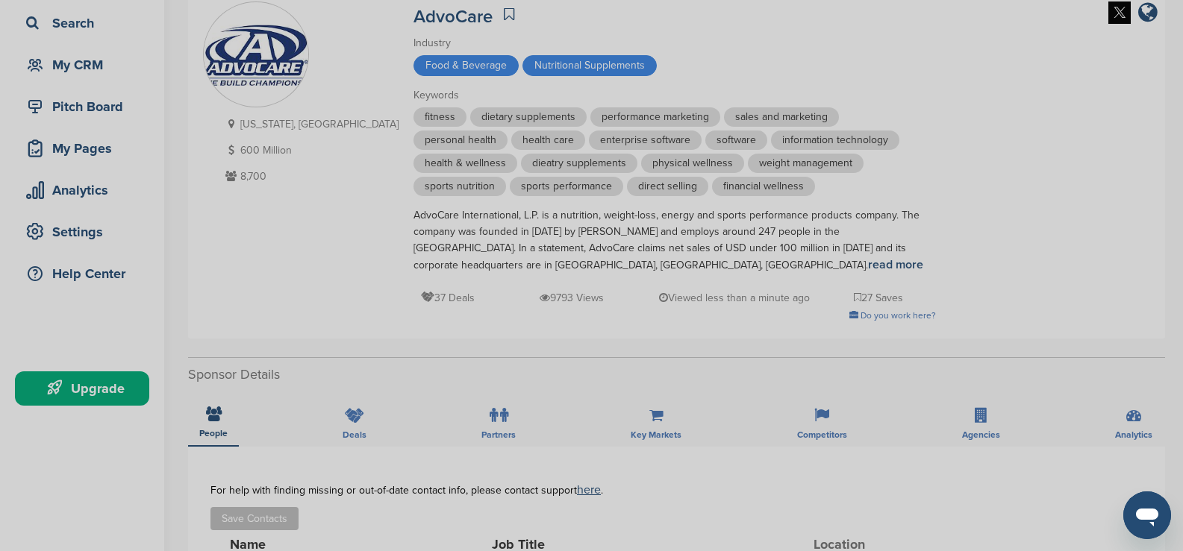
scroll to position [0, 0]
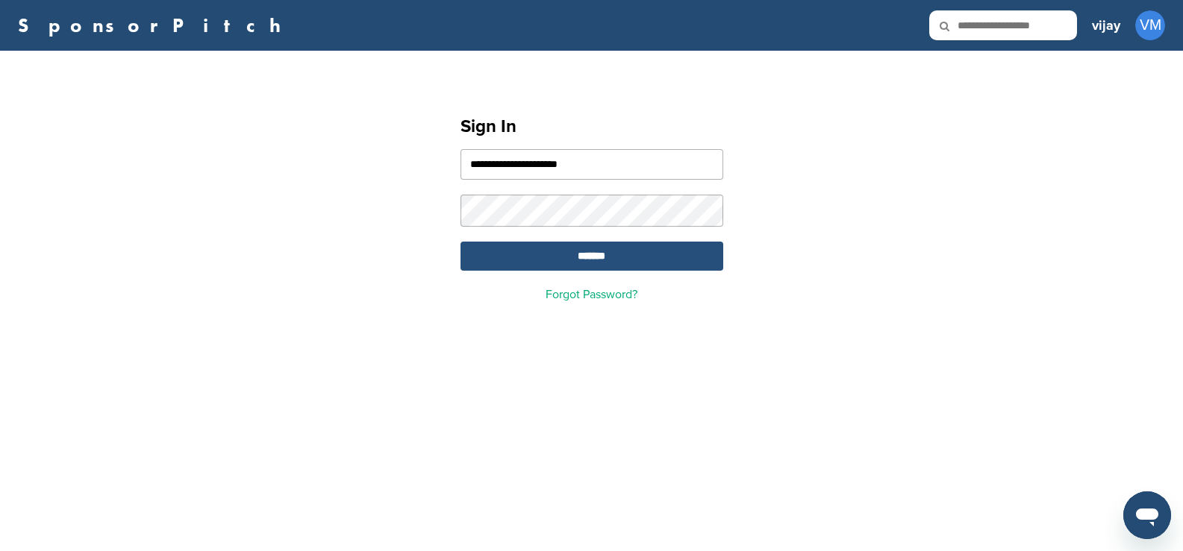
click at [692, 254] on input "*******" at bounding box center [591, 256] width 263 height 29
click at [854, 375] on div "**********" at bounding box center [591, 275] width 1183 height 551
click at [598, 249] on input "*******" at bounding box center [591, 256] width 263 height 29
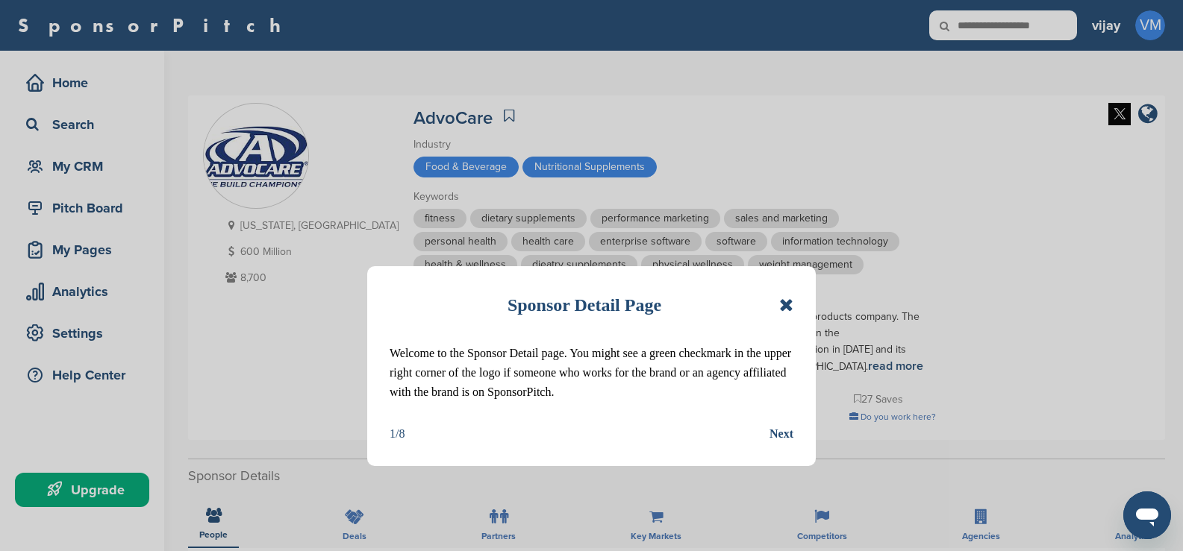
click at [786, 308] on icon at bounding box center [786, 305] width 14 height 18
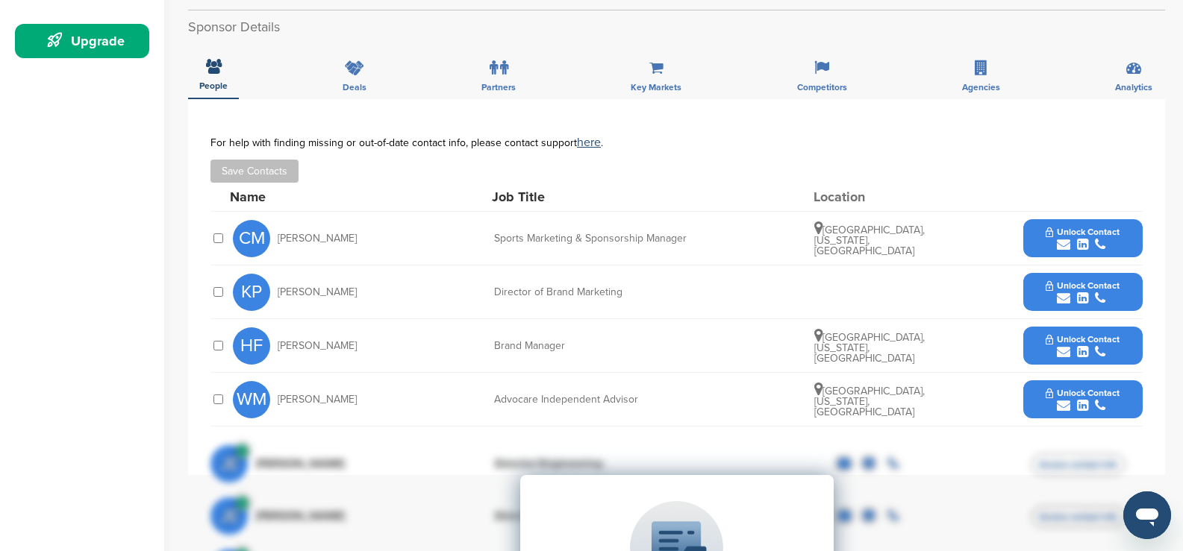
scroll to position [448, 0]
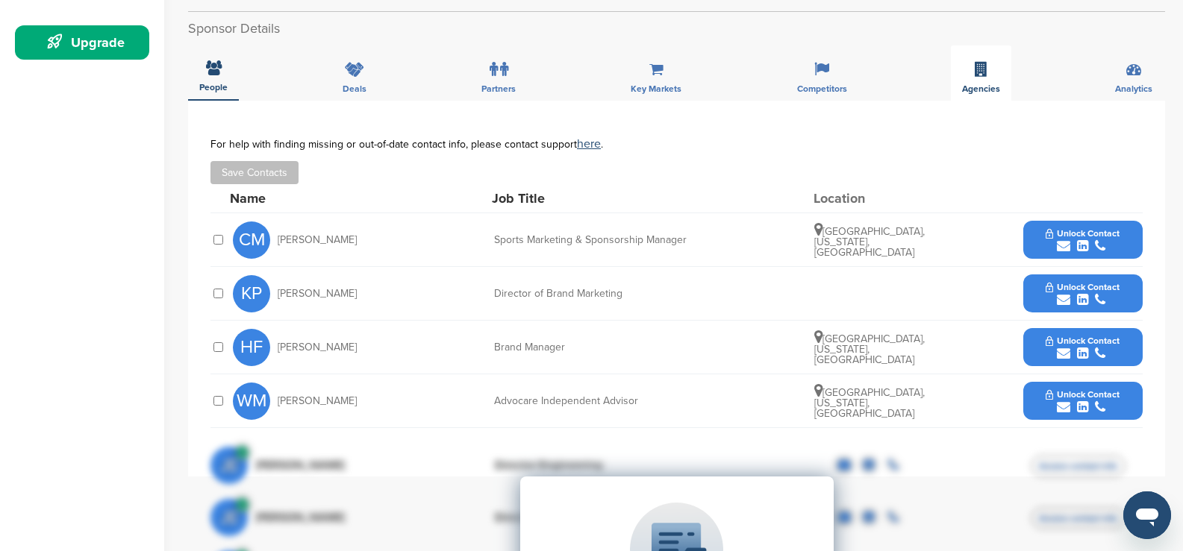
click at [959, 73] on div "Agencies" at bounding box center [981, 73] width 60 height 55
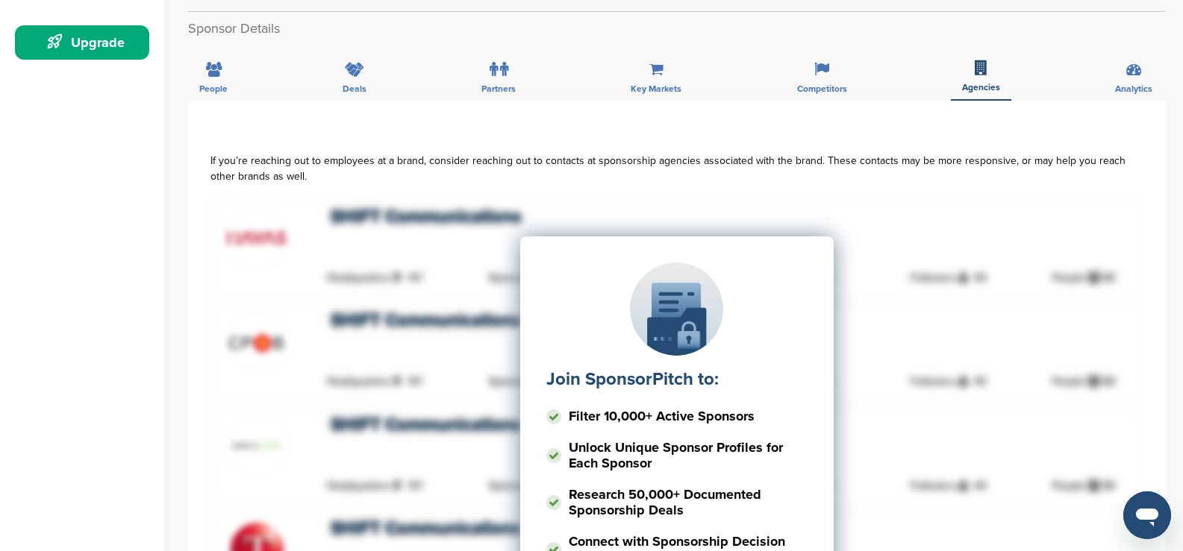
scroll to position [373, 0]
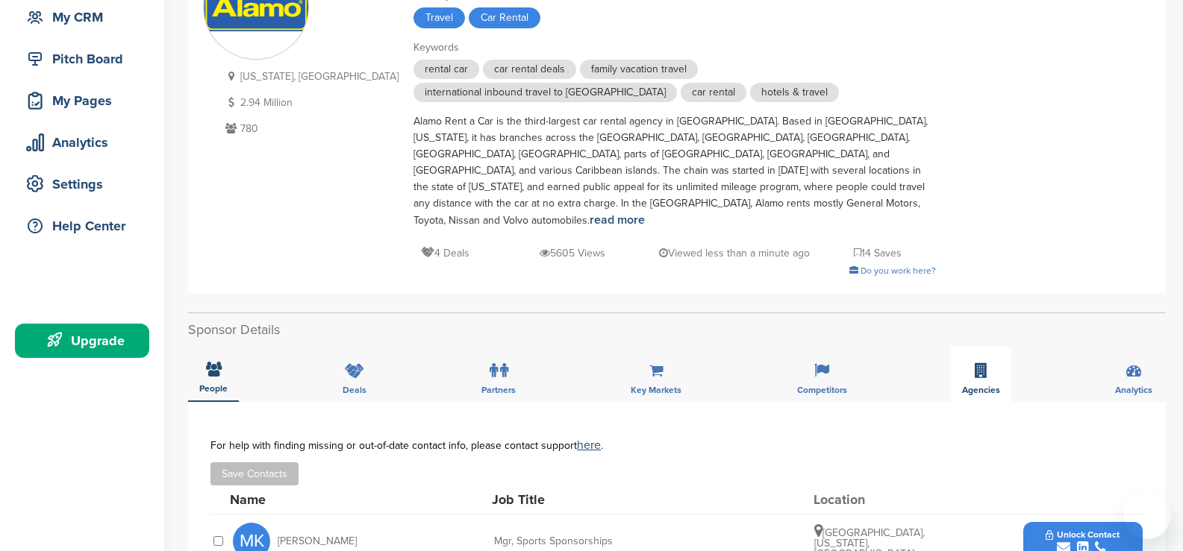
click at [982, 363] on icon at bounding box center [980, 370] width 13 height 15
